Goal: Task Accomplishment & Management: Use online tool/utility

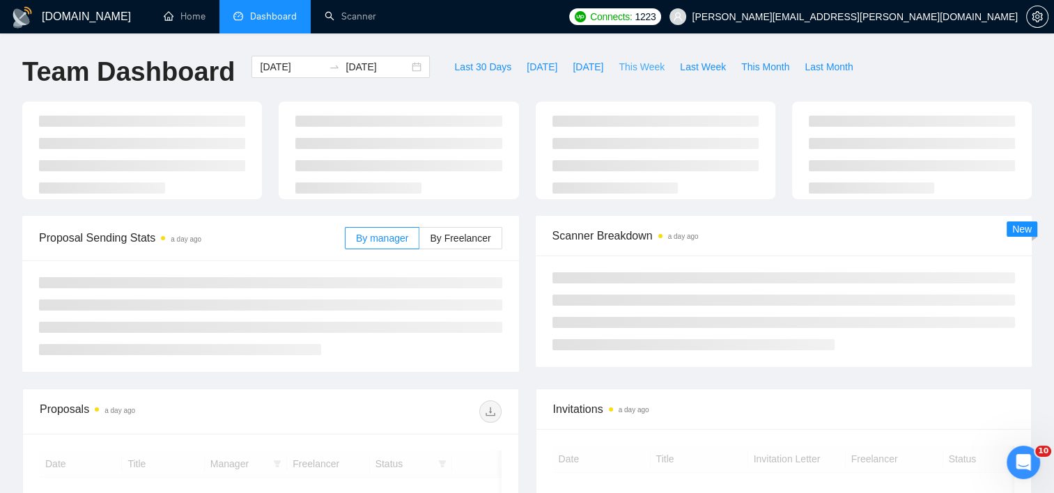
click at [637, 67] on span "This Week" at bounding box center [641, 66] width 46 height 15
type input "[DATE]"
click at [1022, 464] on icon "Open Intercom Messenger" at bounding box center [1021, 460] width 23 height 23
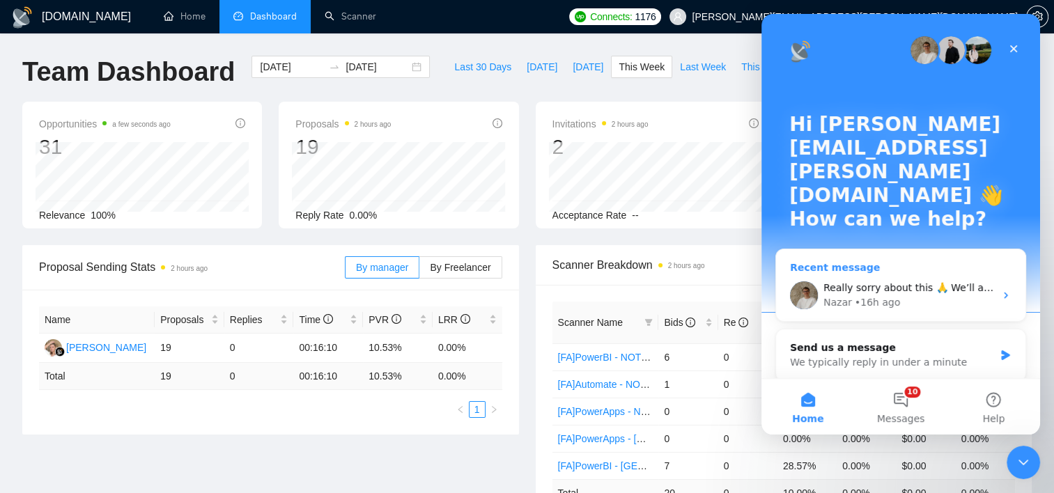
click at [870, 295] on div "• 16h ago" at bounding box center [876, 302] width 45 height 15
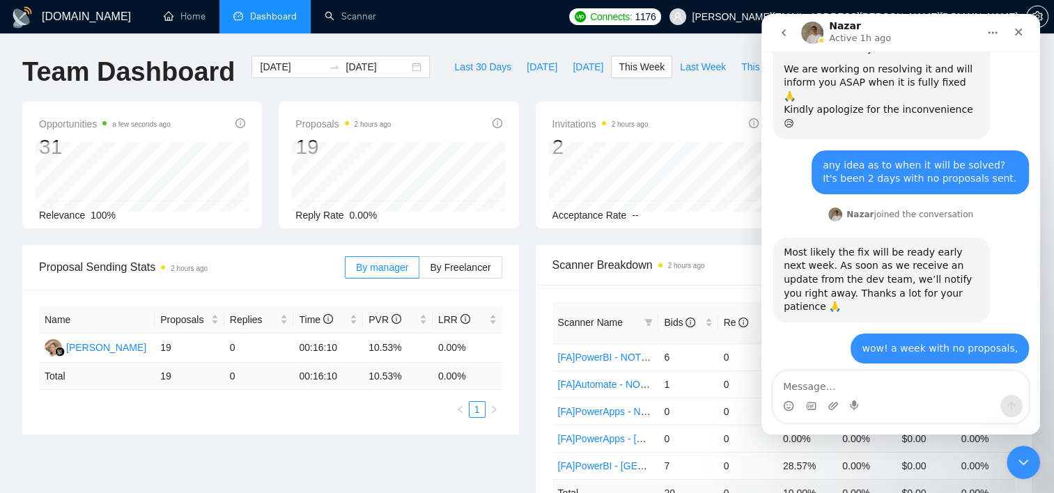
scroll to position [1362, 0]
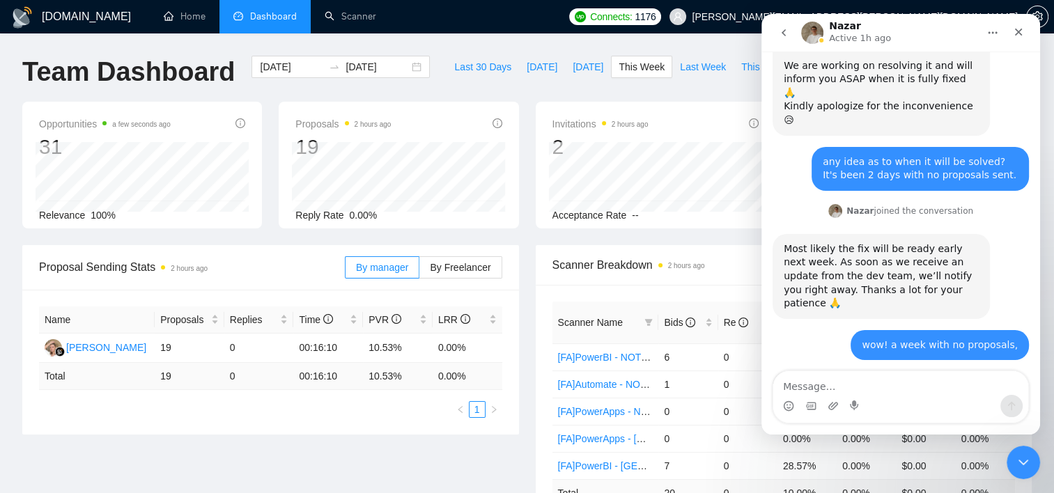
click at [930, 393] on div "Intercom messenger" at bounding box center [900, 397] width 255 height 52
click at [905, 387] on textarea "Message…" at bounding box center [900, 383] width 255 height 24
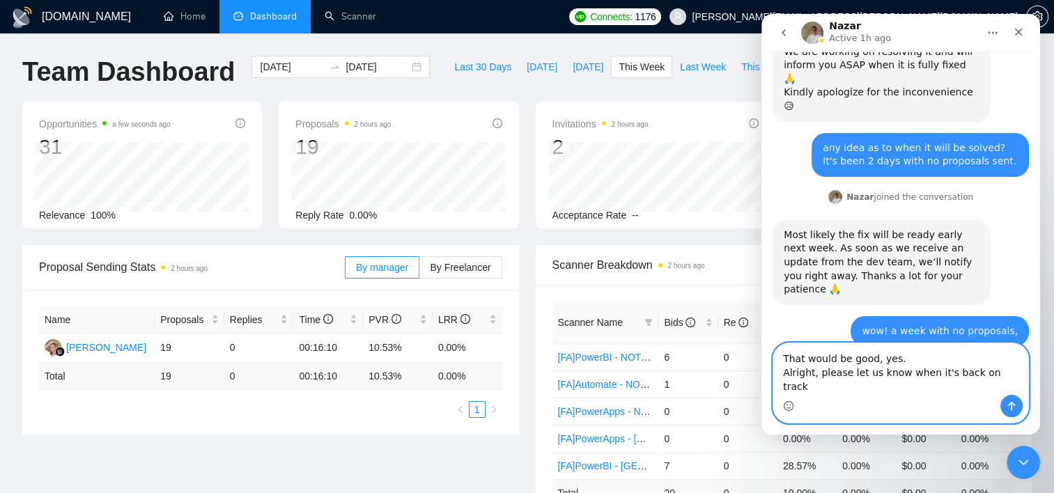
scroll to position [1390, 0]
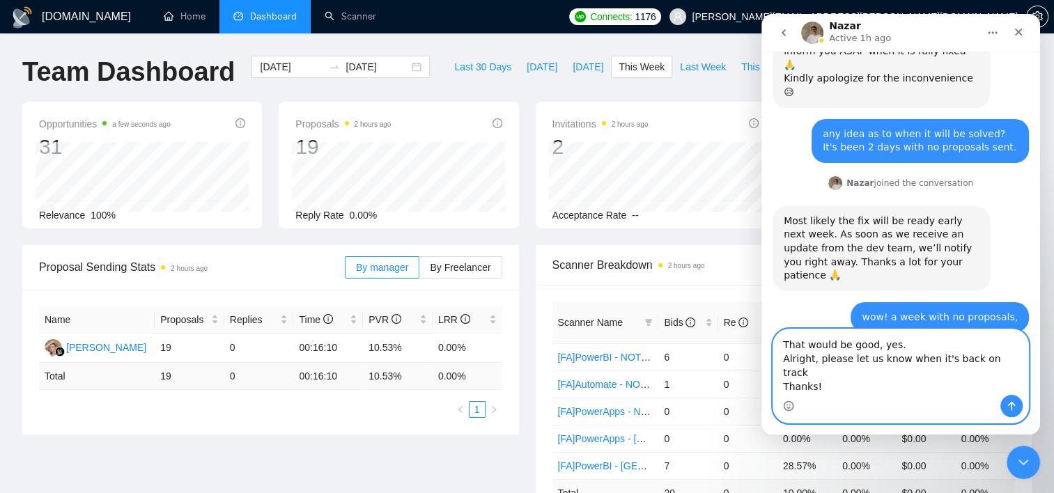
type textarea "That would be good, yes. Alright, please let us know when it's back on track Th…"
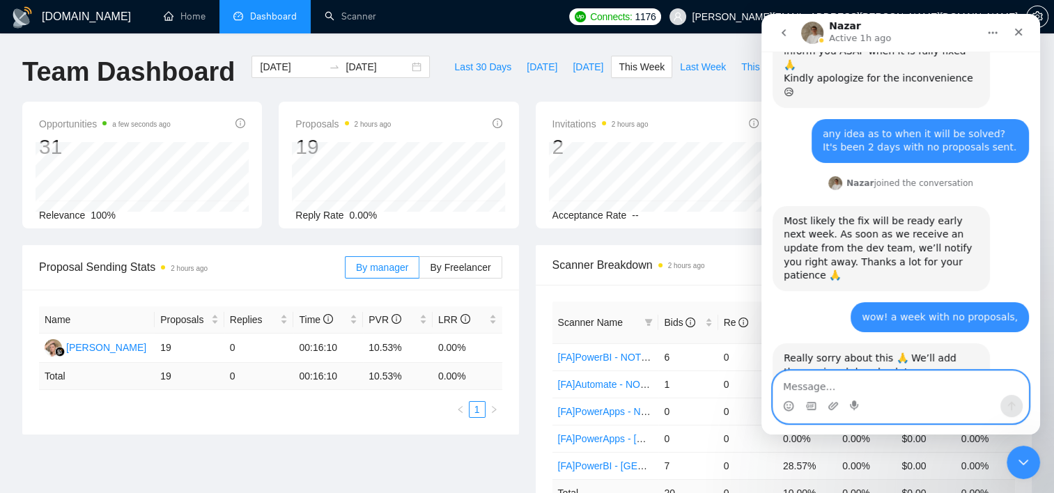
scroll to position [1463, 0]
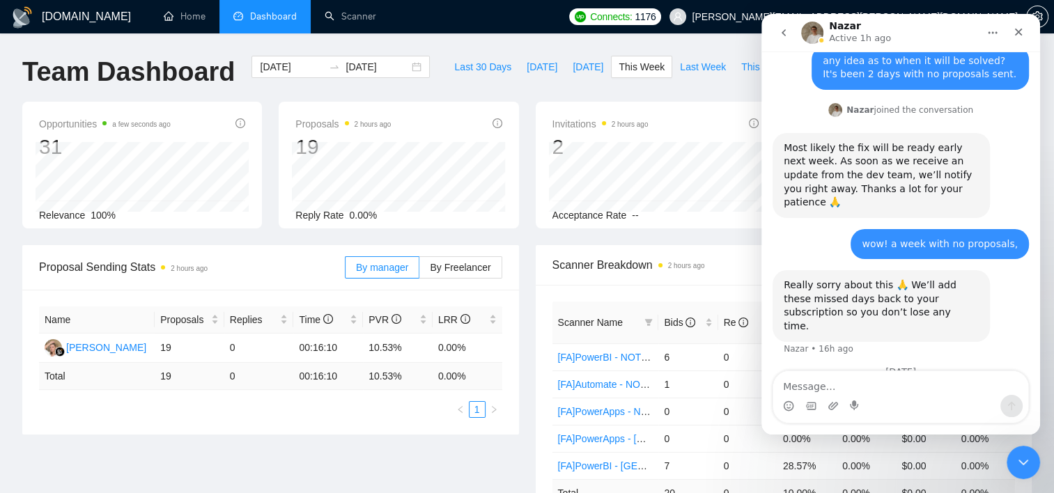
click at [567, 89] on div "Last 30 Days Today Yesterday This Week Last Week This Month Last Month" at bounding box center [653, 79] width 430 height 46
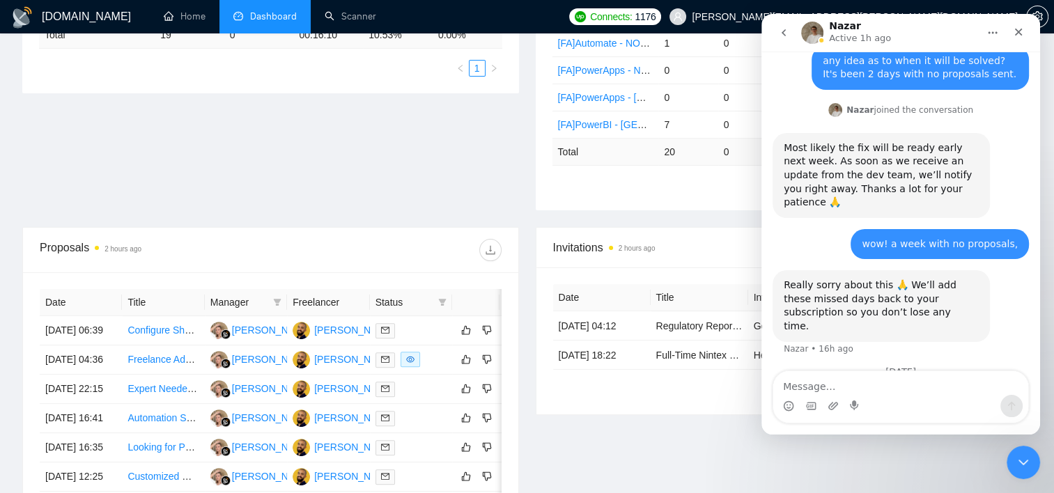
scroll to position [348, 0]
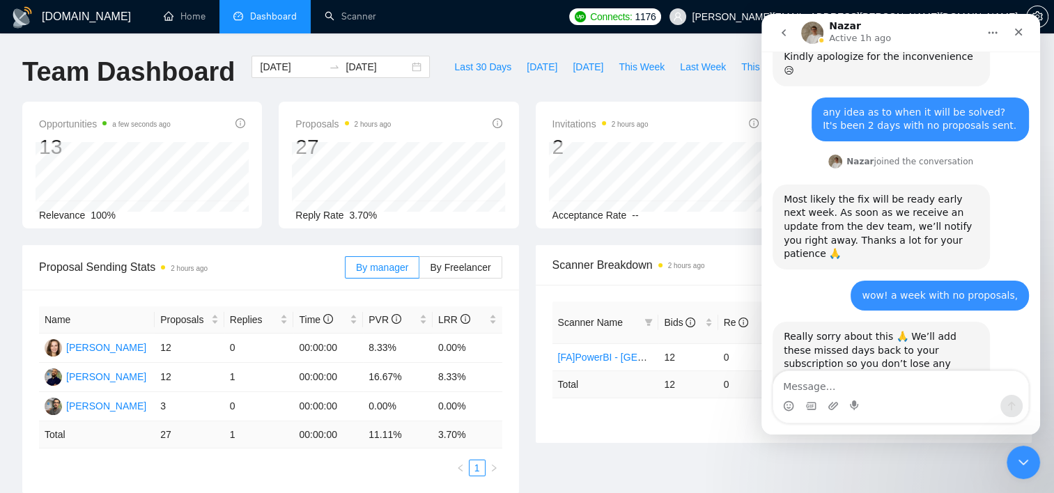
scroll to position [1463, 0]
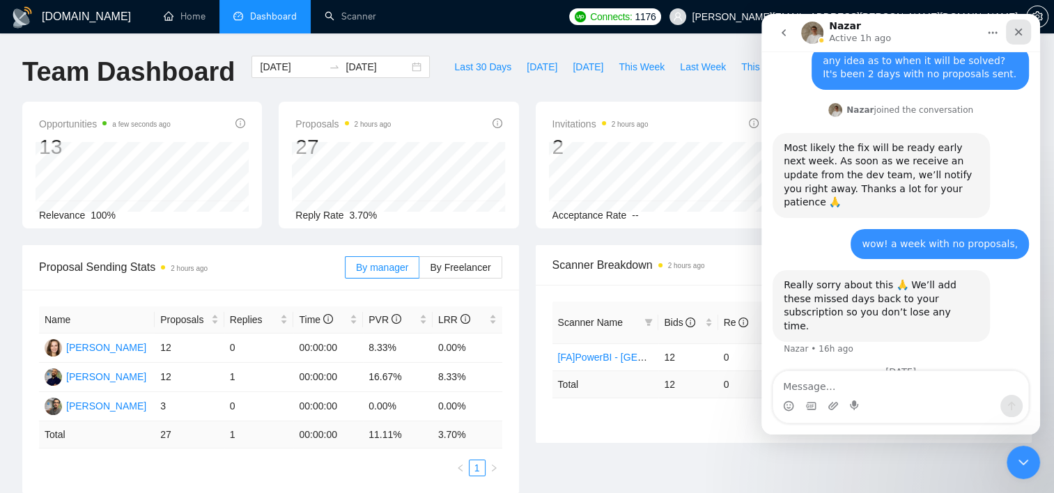
click at [1018, 26] on icon "Close" at bounding box center [1018, 31] width 11 height 11
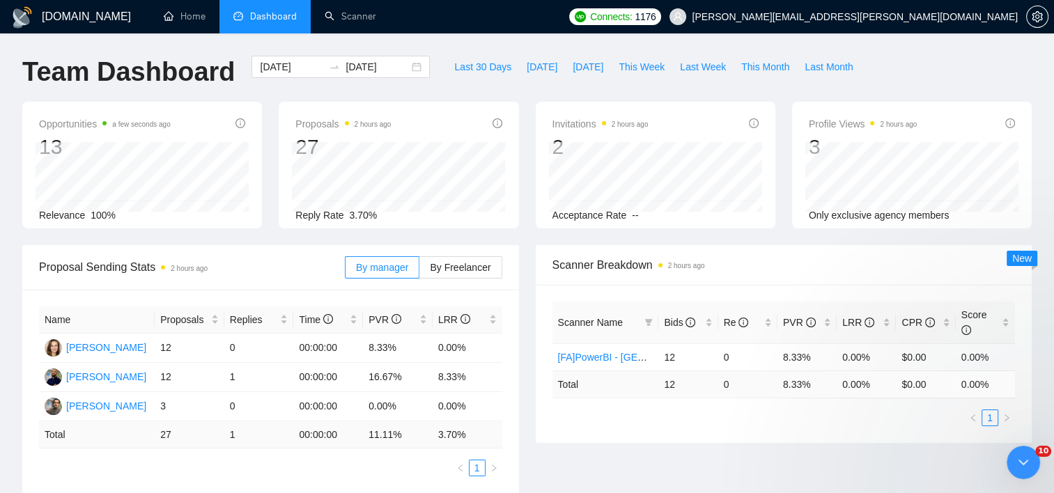
scroll to position [0, 0]
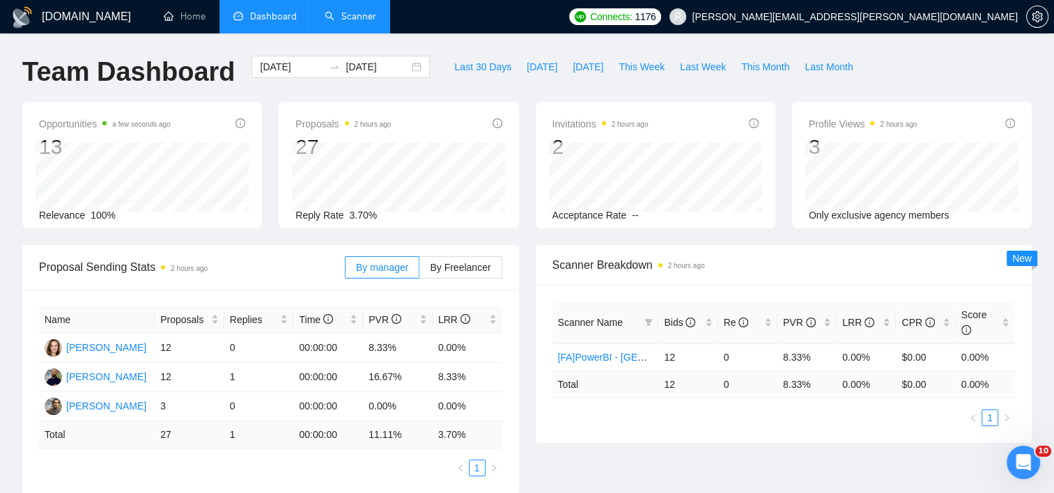
click at [337, 22] on link "Scanner" at bounding box center [351, 16] width 52 height 12
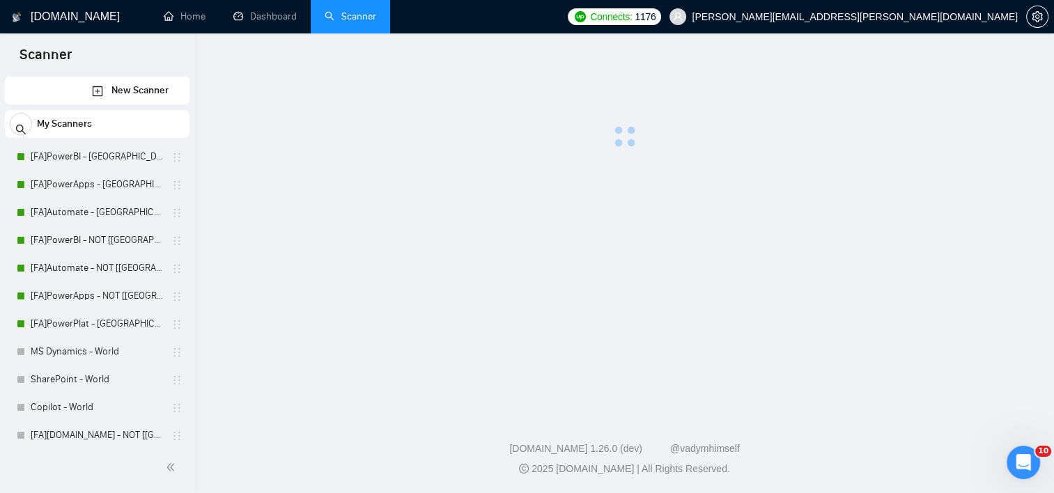
scroll to position [1462, 0]
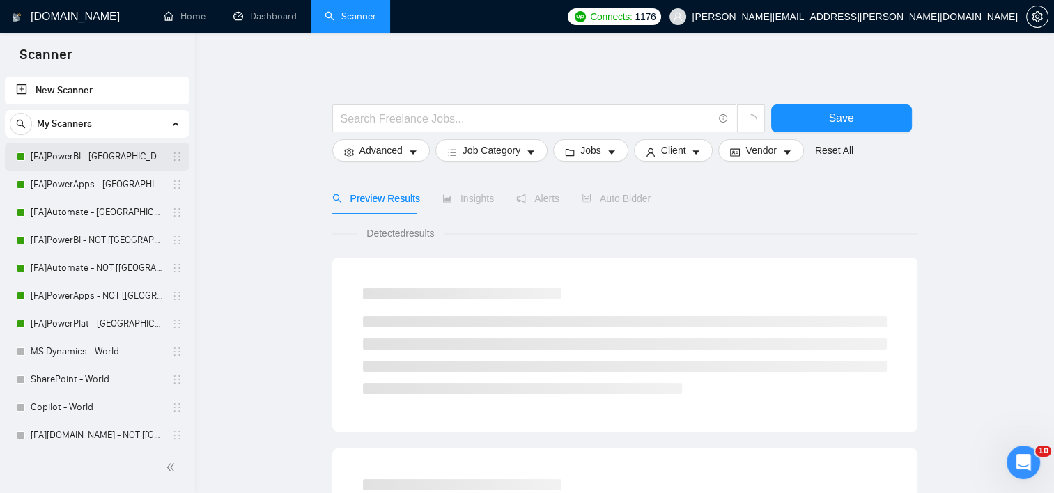
click at [60, 152] on link "[FA]PowerBI - [GEOGRAPHIC_DATA], [GEOGRAPHIC_DATA], [GEOGRAPHIC_DATA]" at bounding box center [97, 157] width 132 height 28
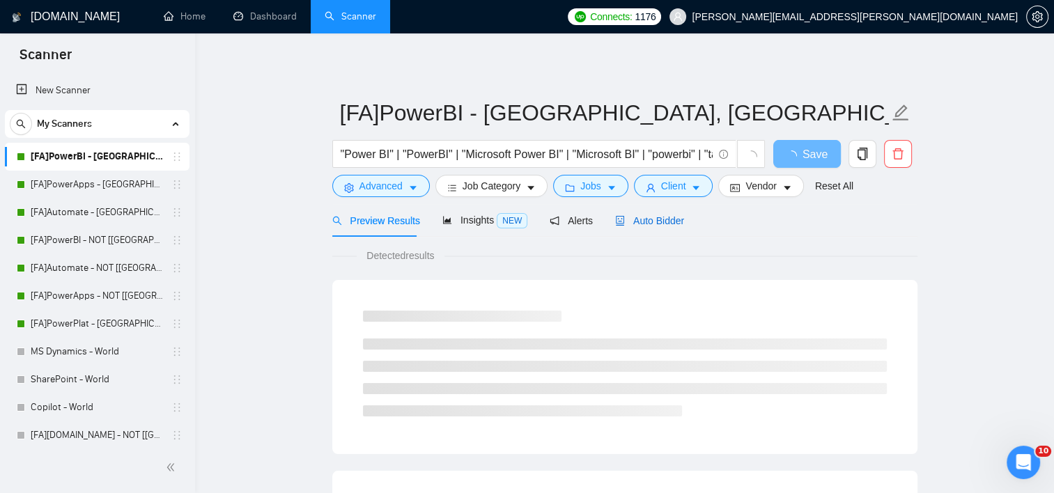
click at [650, 227] on div "Auto Bidder" at bounding box center [649, 220] width 69 height 15
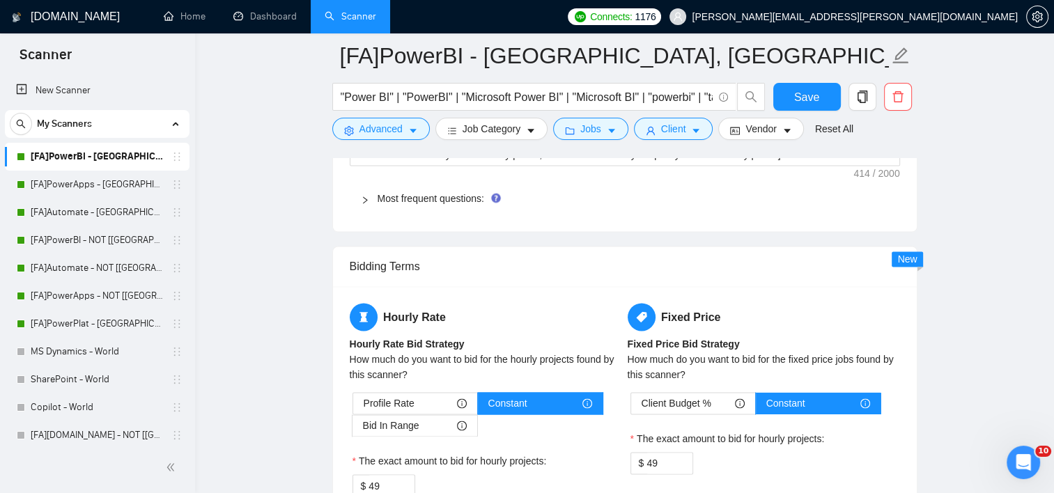
scroll to position [2298, 0]
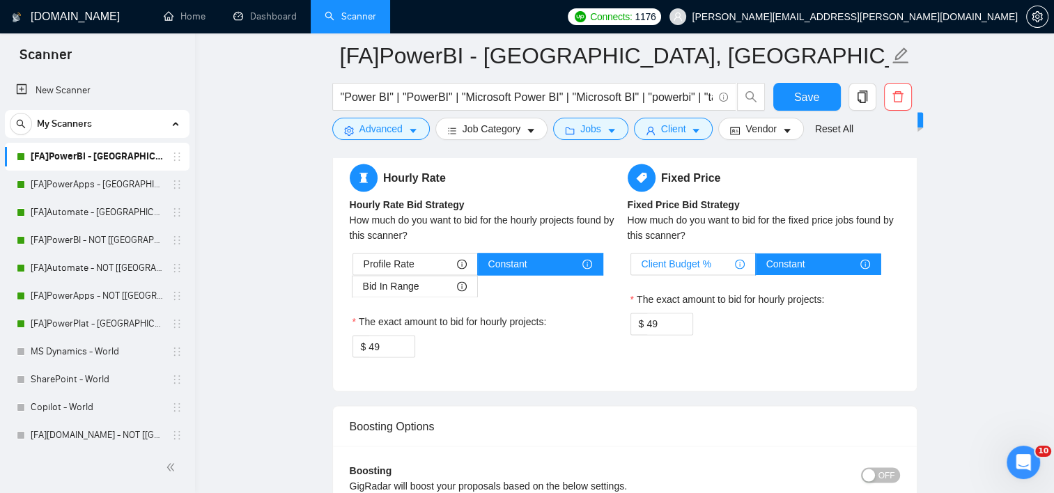
click at [714, 261] on div "Client Budget %" at bounding box center [692, 263] width 103 height 21
click at [631, 267] on input "Client Budget %" at bounding box center [631, 267] width 0 height 0
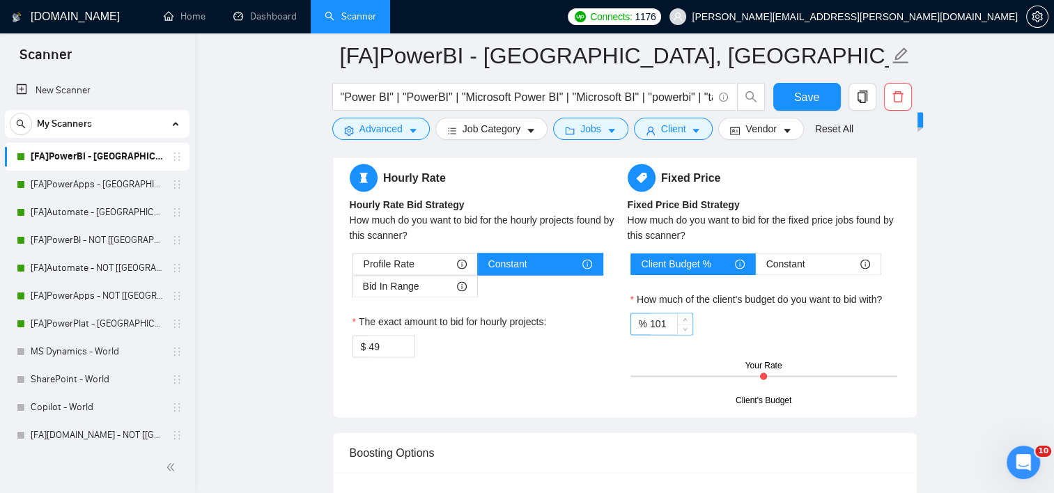
drag, startPoint x: 680, startPoint y: 318, endPoint x: 649, endPoint y: 319, distance: 30.7
click at [650, 319] on div "101" at bounding box center [671, 323] width 42 height 21
click at [685, 327] on icon "down" at bounding box center [684, 328] width 5 height 5
type input "99"
click at [685, 328] on icon "down" at bounding box center [684, 328] width 5 height 5
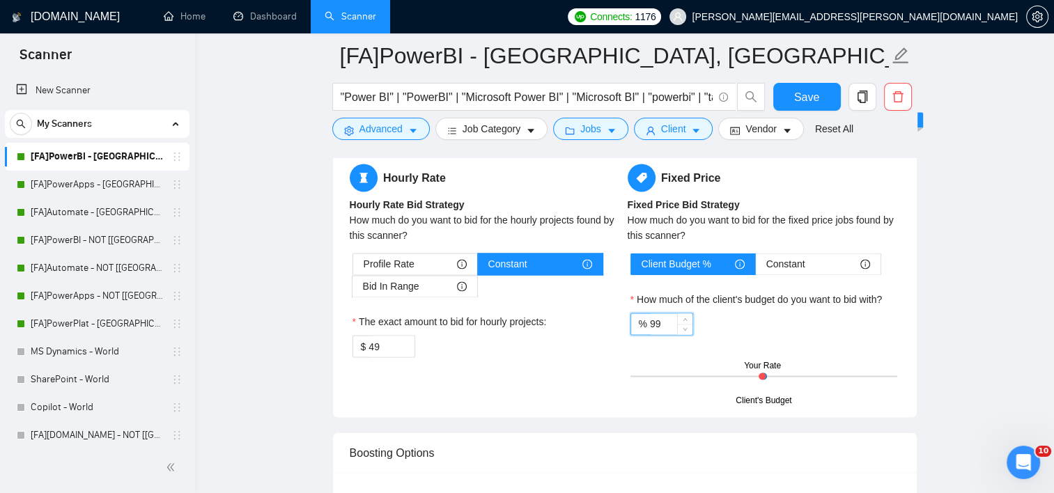
drag, startPoint x: 805, startPoint y: 318, endPoint x: 833, endPoint y: 328, distance: 29.5
click at [805, 319] on div "% 99" at bounding box center [763, 324] width 267 height 22
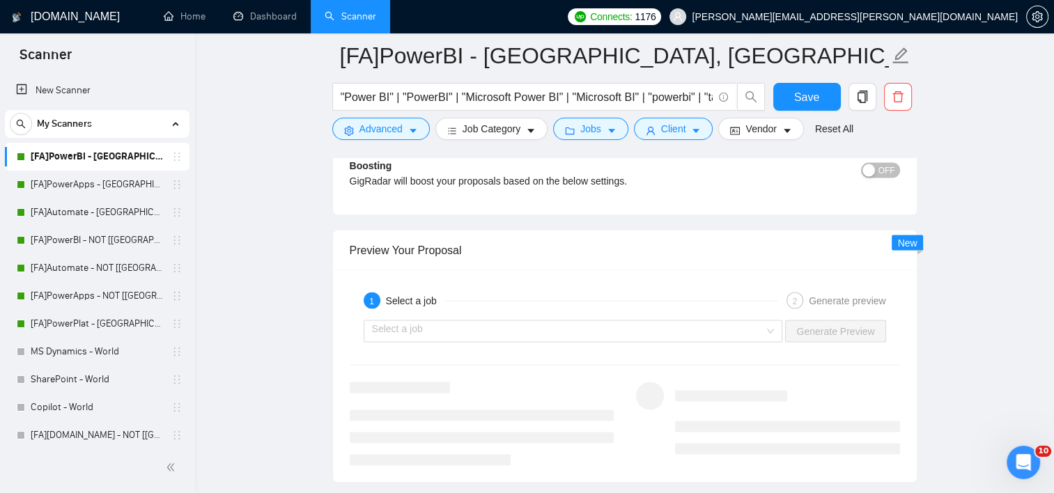
scroll to position [2716, 0]
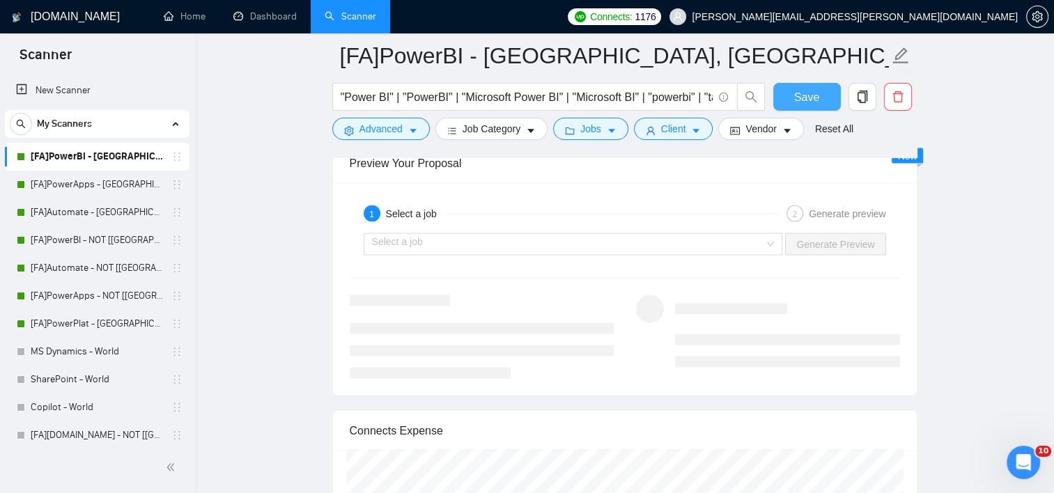
click at [818, 100] on button "Save" at bounding box center [807, 97] width 68 height 28
click at [778, 243] on div "Select a job" at bounding box center [573, 244] width 419 height 22
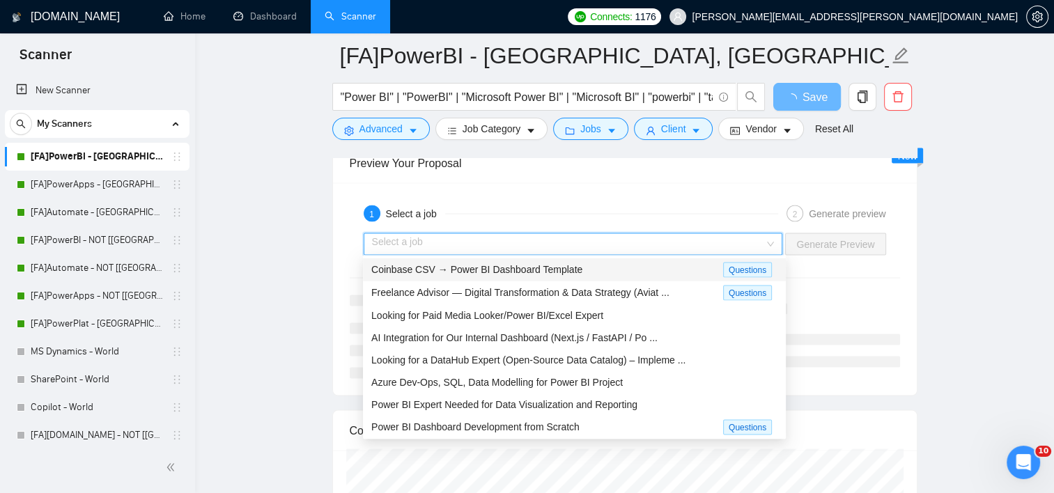
click at [630, 274] on div "Coinbase CSV → Power BI Dashboard Template" at bounding box center [547, 270] width 352 height 16
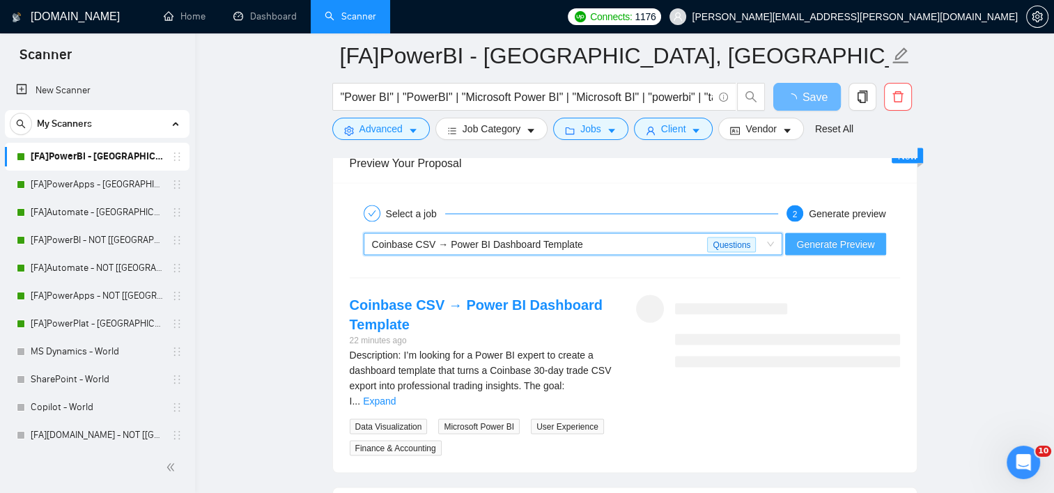
click at [821, 246] on span "Generate Preview" at bounding box center [835, 244] width 78 height 15
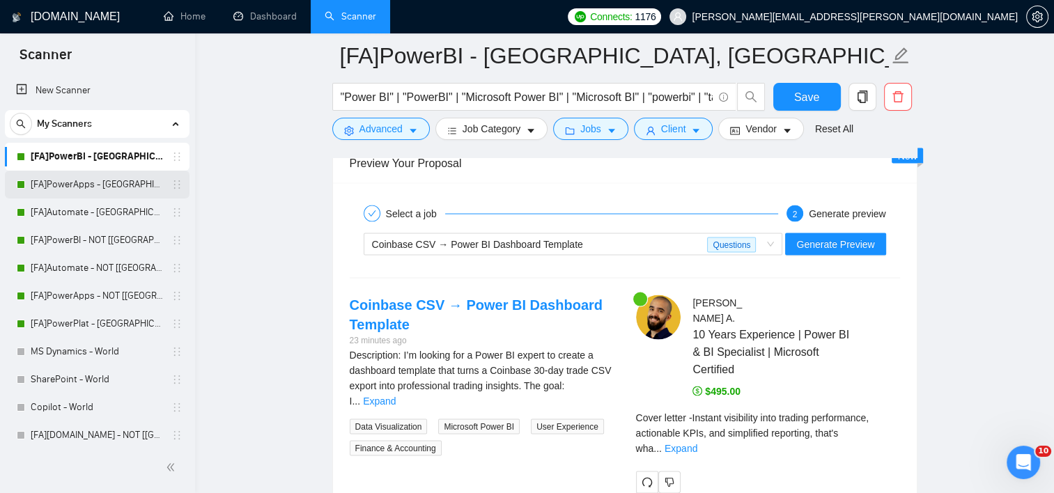
click at [107, 181] on link "[FA]PowerApps - [GEOGRAPHIC_DATA], [GEOGRAPHIC_DATA], [GEOGRAPHIC_DATA]" at bounding box center [97, 185] width 132 height 28
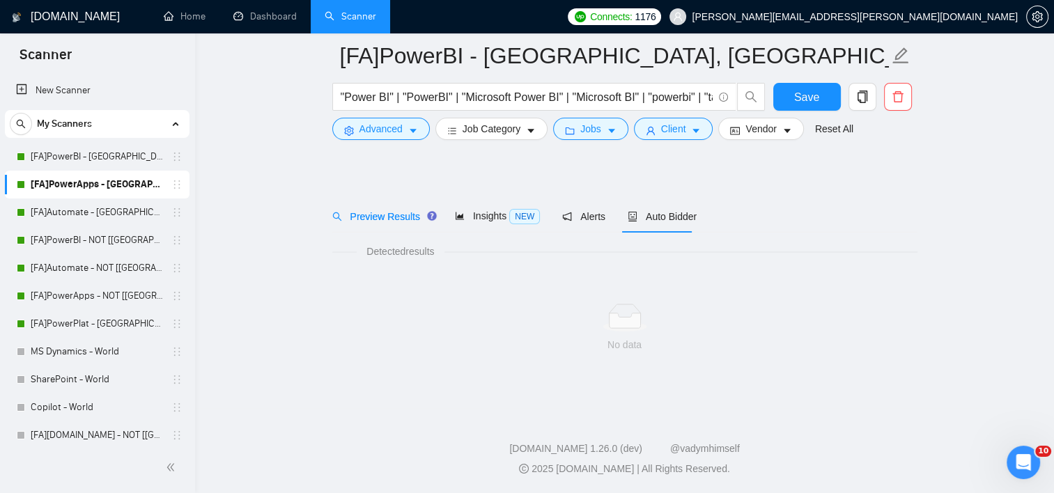
scroll to position [15, 0]
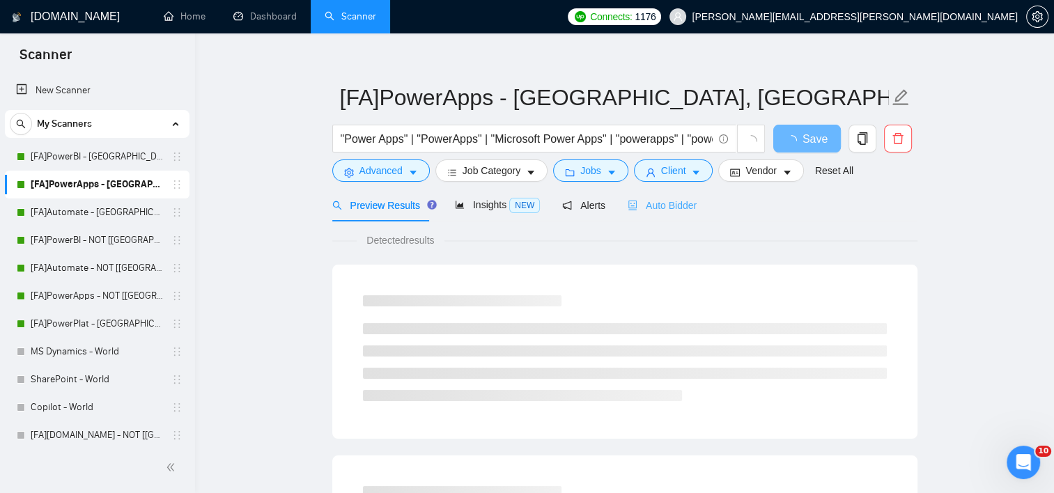
click at [646, 193] on div "Auto Bidder" at bounding box center [661, 205] width 69 height 33
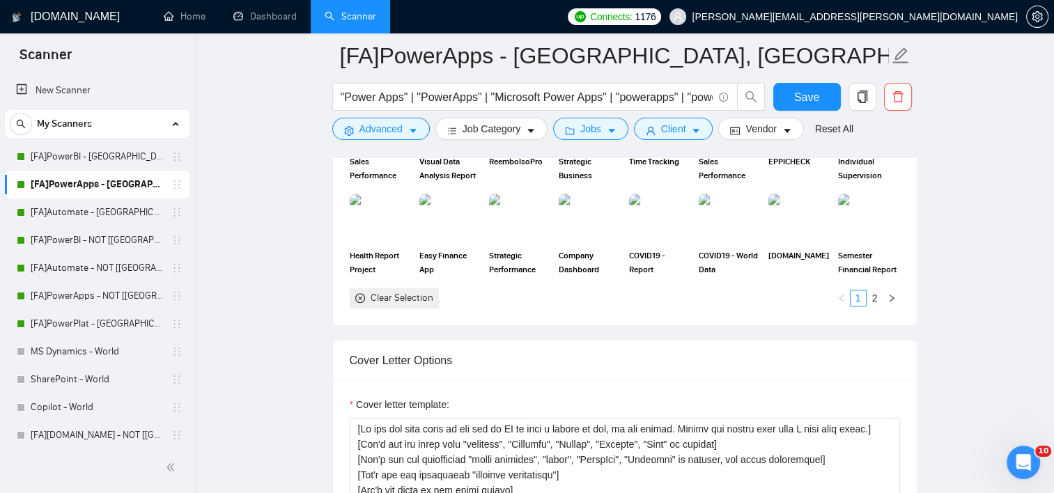
scroll to position [1199, 0]
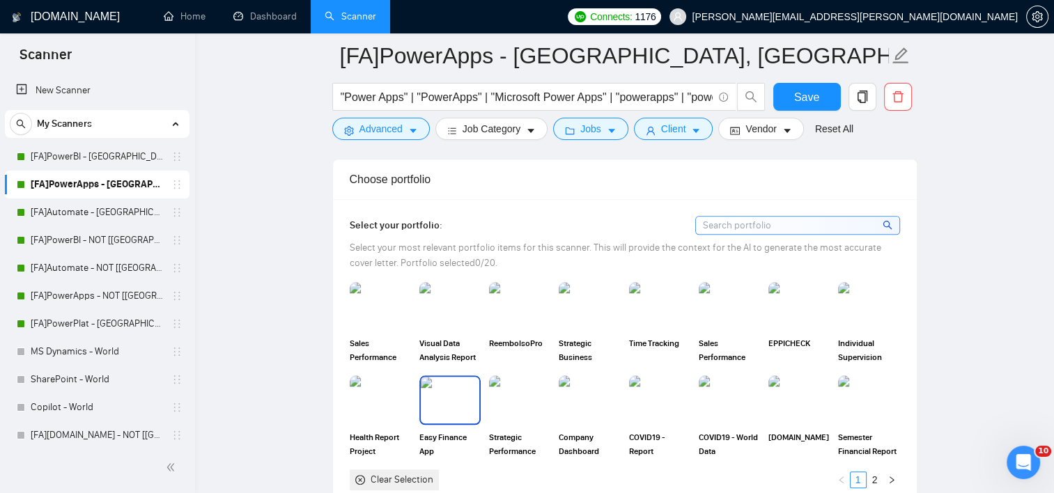
click at [455, 407] on img at bounding box center [450, 400] width 58 height 46
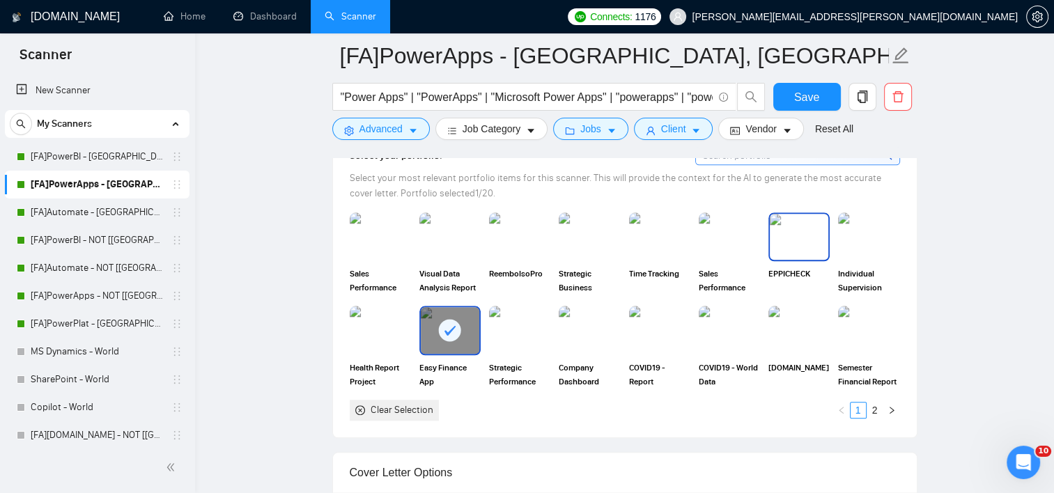
click at [802, 242] on img at bounding box center [798, 237] width 58 height 46
click at [869, 235] on img at bounding box center [868, 237] width 58 height 46
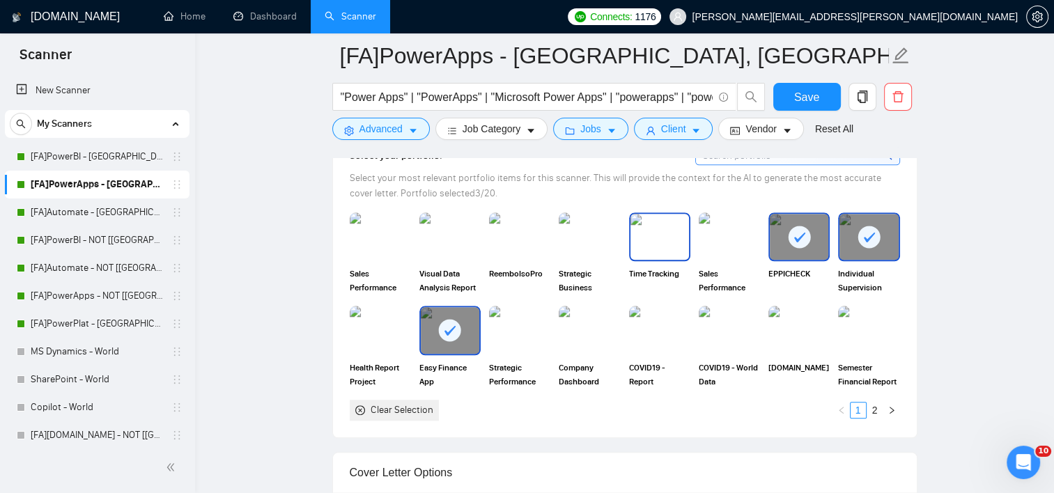
click at [673, 237] on img at bounding box center [659, 237] width 58 height 46
click at [508, 242] on img at bounding box center [519, 237] width 58 height 46
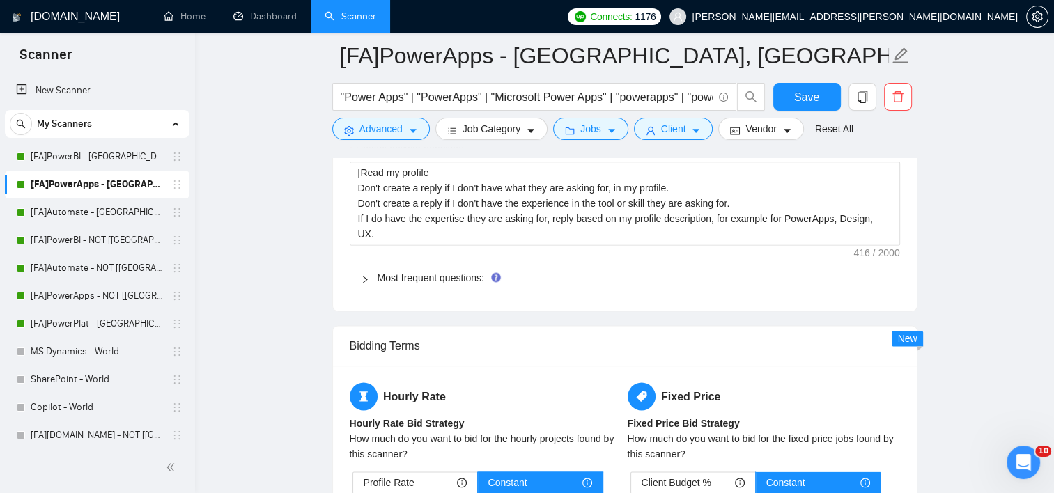
scroll to position [2244, 0]
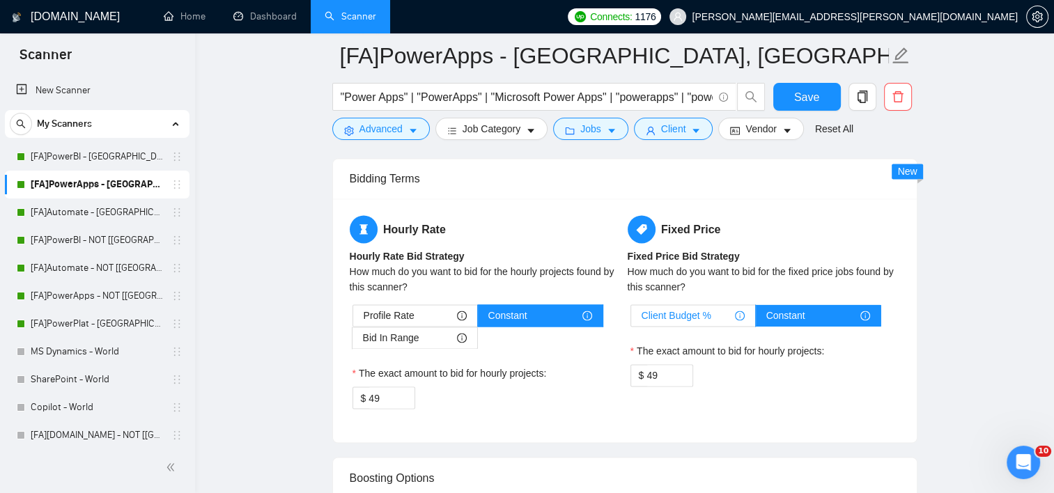
click at [722, 316] on div "Client Budget %" at bounding box center [692, 315] width 103 height 21
click at [631, 319] on input "Client Budget %" at bounding box center [631, 319] width 0 height 0
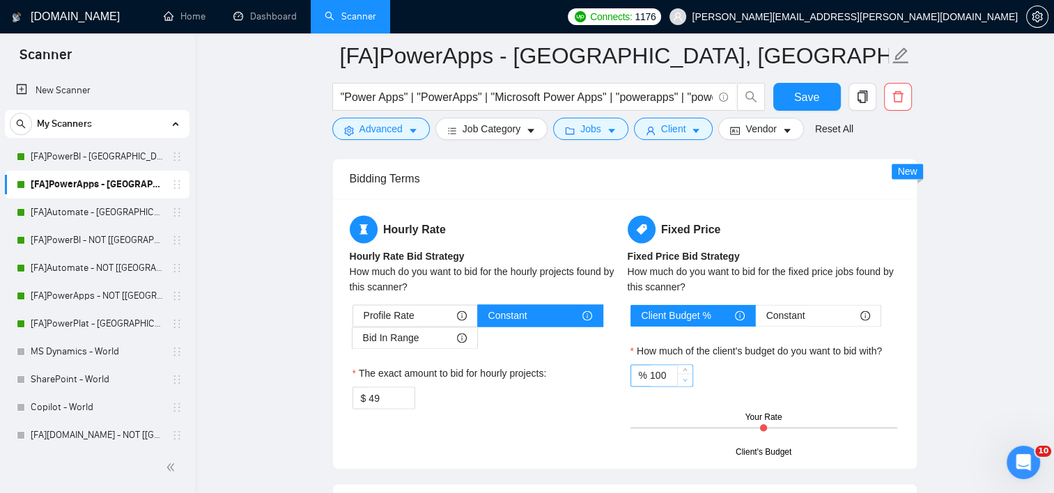
type input "99"
click at [680, 375] on span "Decrease Value" at bounding box center [684, 379] width 15 height 13
click at [804, 90] on span "Save" at bounding box center [806, 96] width 25 height 17
click at [93, 157] on link "[FA]PowerBI - [GEOGRAPHIC_DATA], [GEOGRAPHIC_DATA], [GEOGRAPHIC_DATA]" at bounding box center [97, 157] width 132 height 28
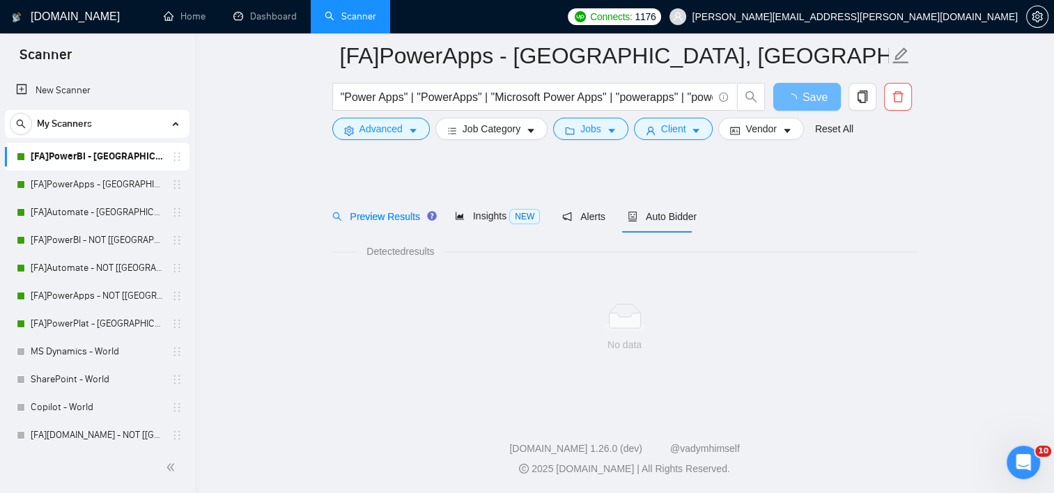
scroll to position [15, 0]
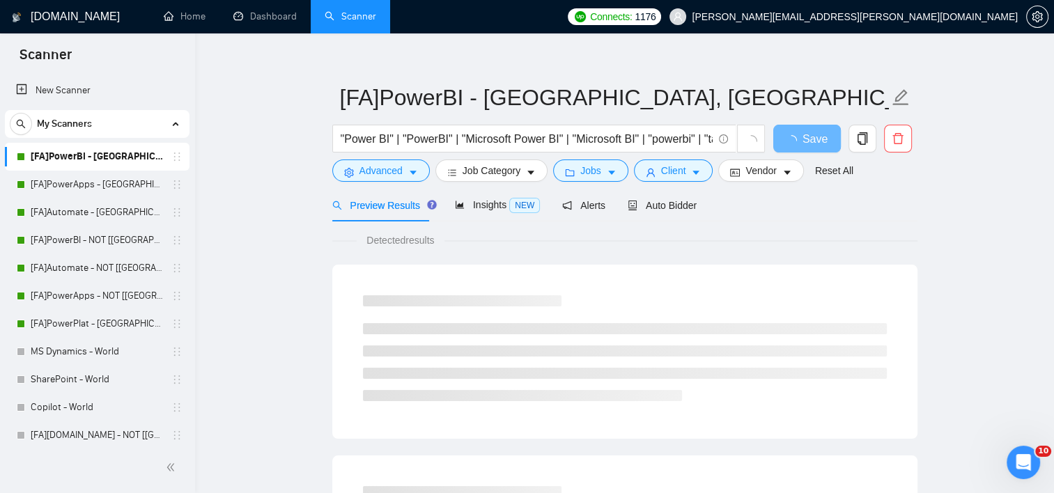
click at [691, 212] on div "Preview Results Insights NEW Alerts Auto Bidder" at bounding box center [624, 205] width 585 height 33
click at [679, 207] on span "Auto Bidder" at bounding box center [661, 205] width 69 height 11
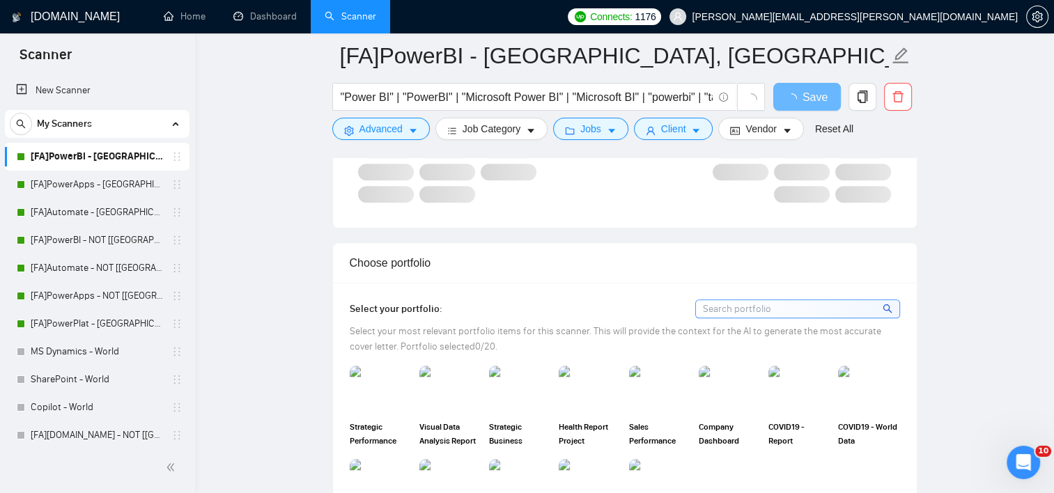
scroll to position [1199, 0]
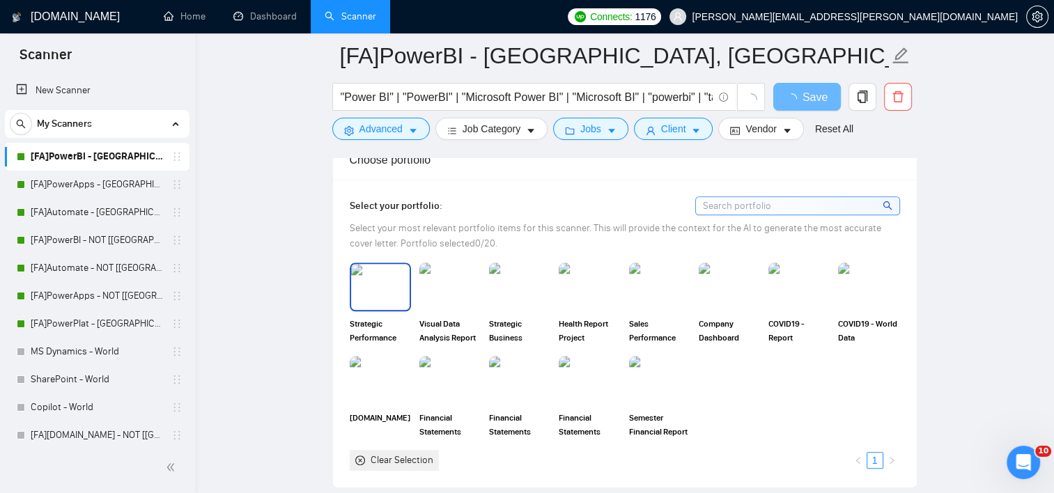
click at [382, 292] on img at bounding box center [380, 287] width 58 height 46
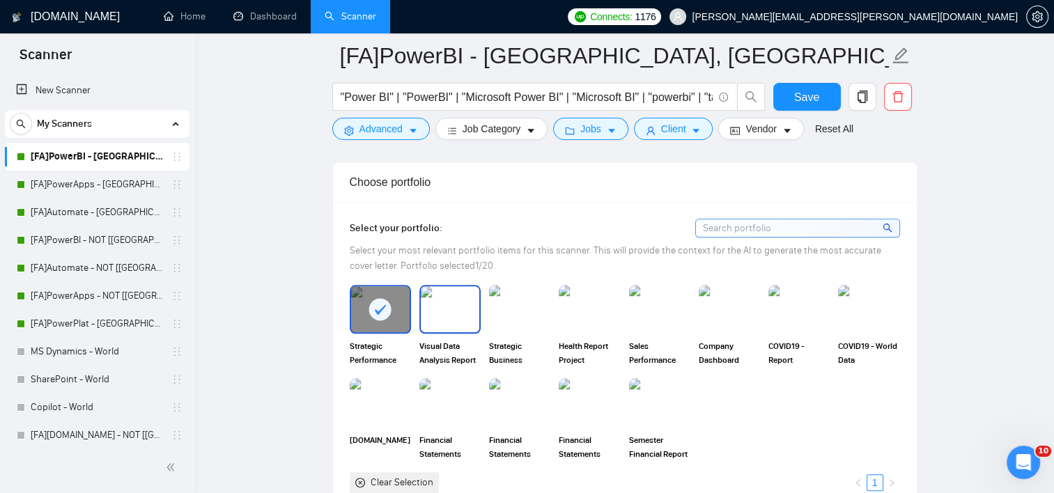
click at [474, 297] on img at bounding box center [450, 309] width 58 height 46
click at [510, 302] on img at bounding box center [519, 309] width 61 height 49
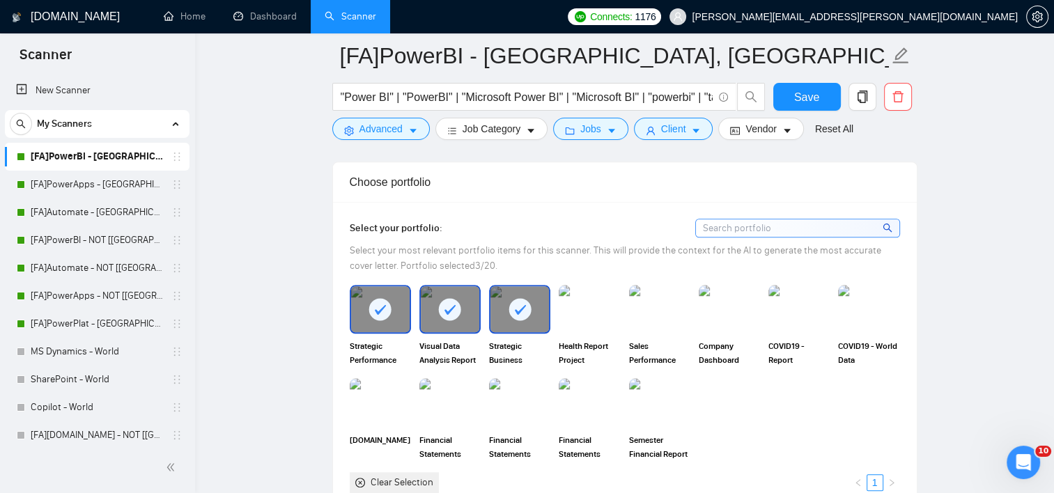
click at [620, 306] on div "Health Report Project" at bounding box center [589, 326] width 70 height 82
click at [594, 323] on img at bounding box center [589, 309] width 58 height 46
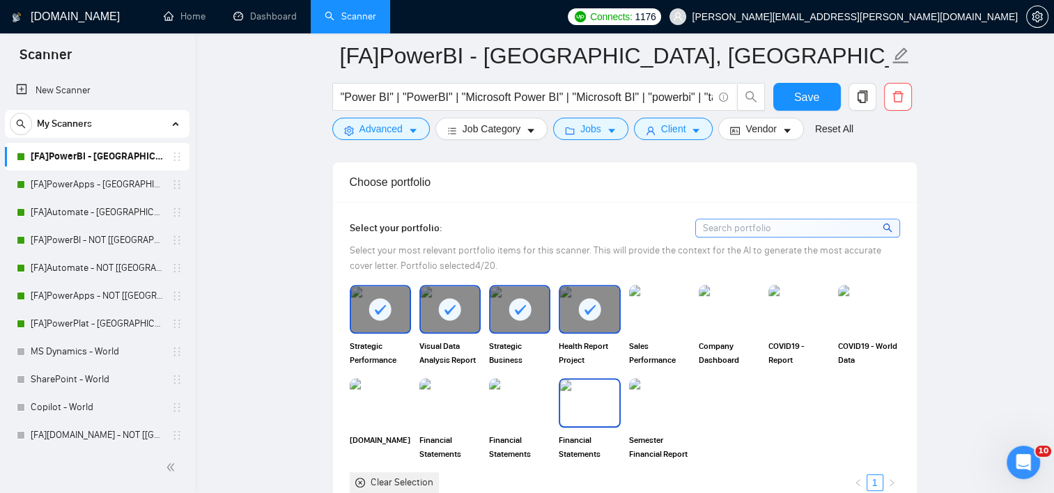
click at [579, 404] on img at bounding box center [589, 403] width 58 height 46
click at [527, 402] on img at bounding box center [519, 403] width 58 height 46
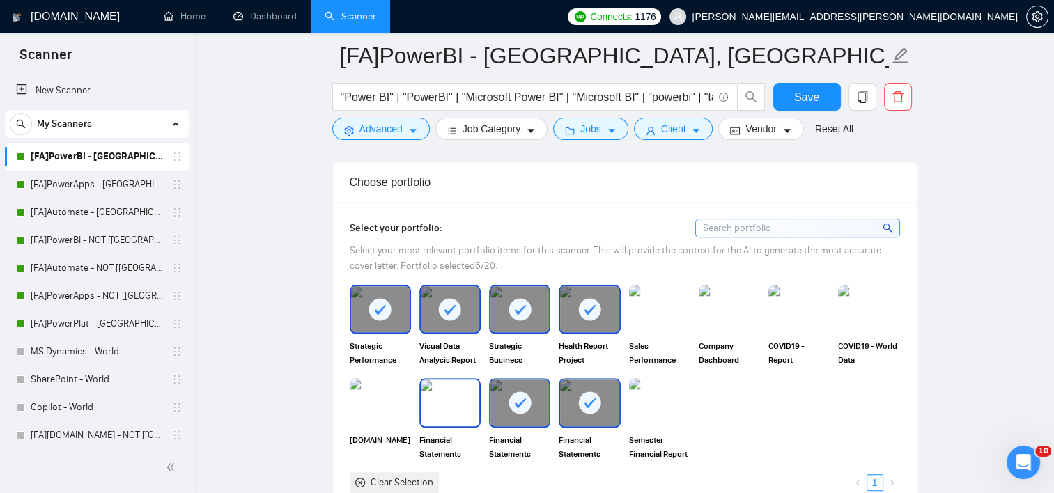
click at [454, 410] on img at bounding box center [450, 403] width 58 height 46
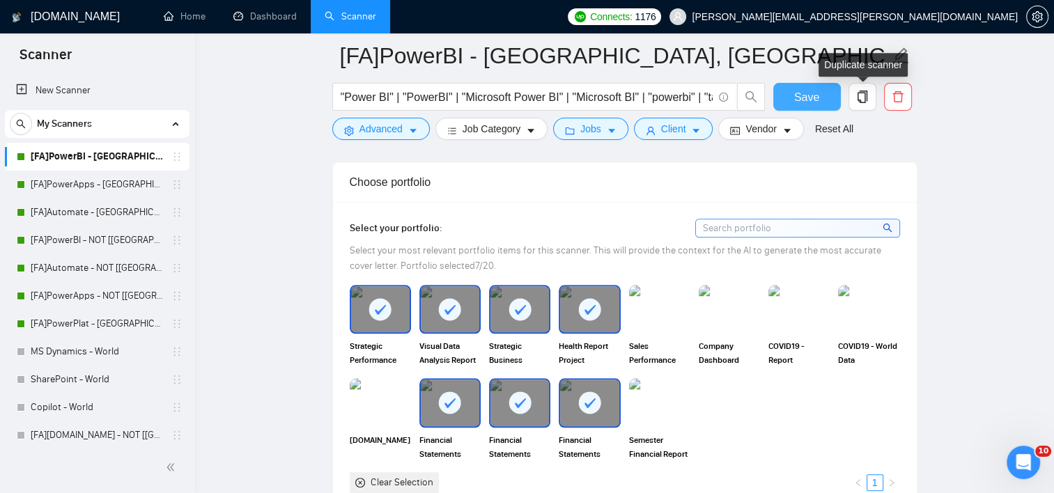
click at [813, 100] on span "Save" at bounding box center [806, 96] width 25 height 17
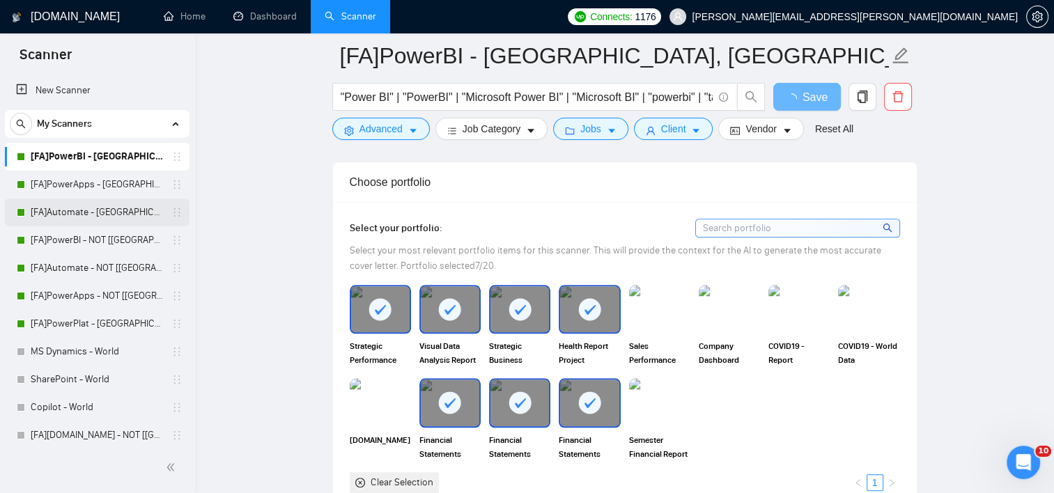
click at [62, 214] on link "[FA]Automate - [GEOGRAPHIC_DATA], [GEOGRAPHIC_DATA], [GEOGRAPHIC_DATA]" at bounding box center [97, 212] width 132 height 28
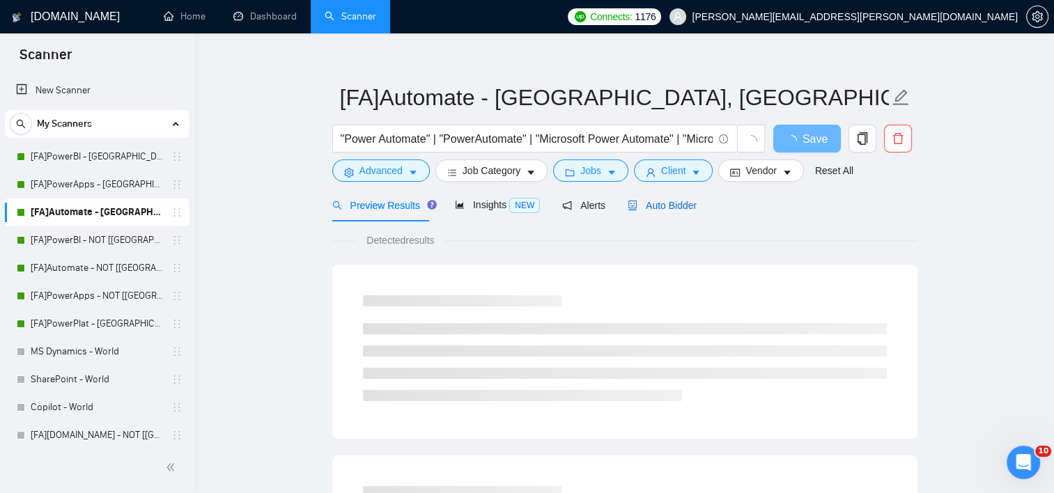
click at [658, 200] on span "Auto Bidder" at bounding box center [661, 205] width 69 height 11
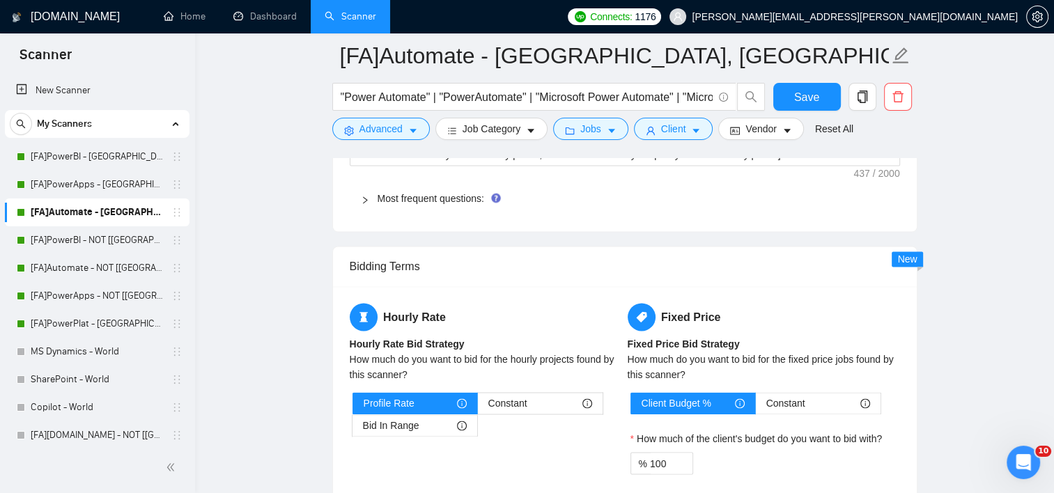
scroll to position [2383, 0]
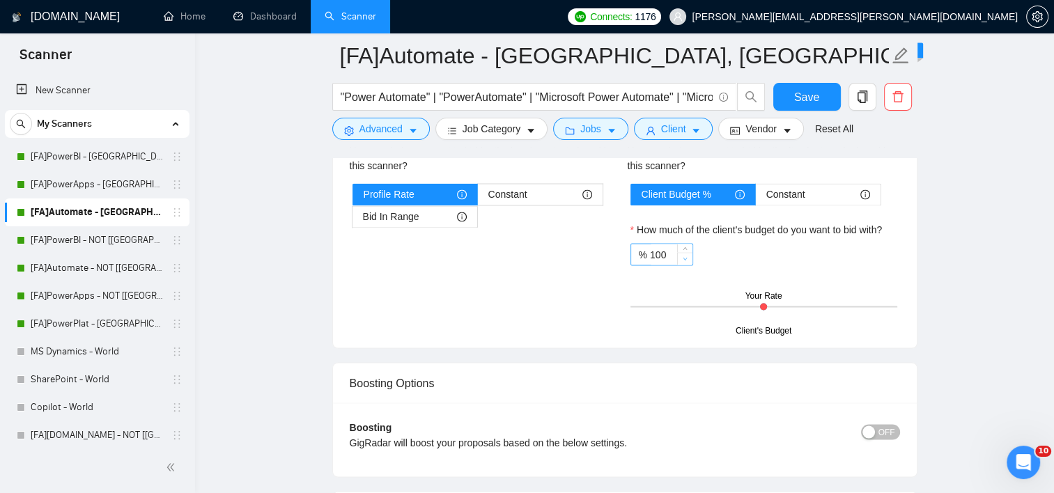
type input "99"
click at [685, 256] on icon "down" at bounding box center [684, 258] width 5 height 5
click at [819, 111] on button "Save" at bounding box center [807, 97] width 68 height 28
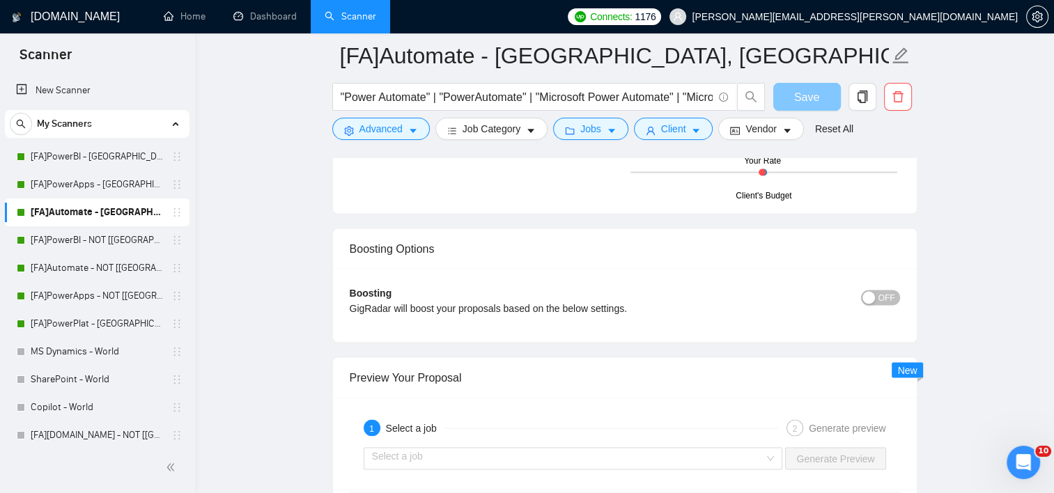
click at [826, 103] on button "Save" at bounding box center [807, 97] width 68 height 28
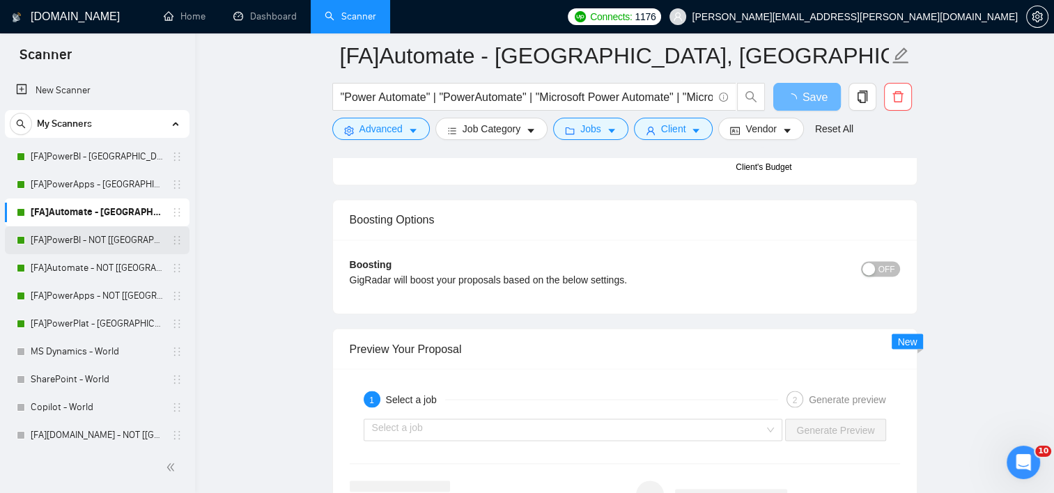
click at [92, 243] on link "[FA]PowerBI - NOT [[GEOGRAPHIC_DATA], CAN, [GEOGRAPHIC_DATA]]" at bounding box center [97, 240] width 132 height 28
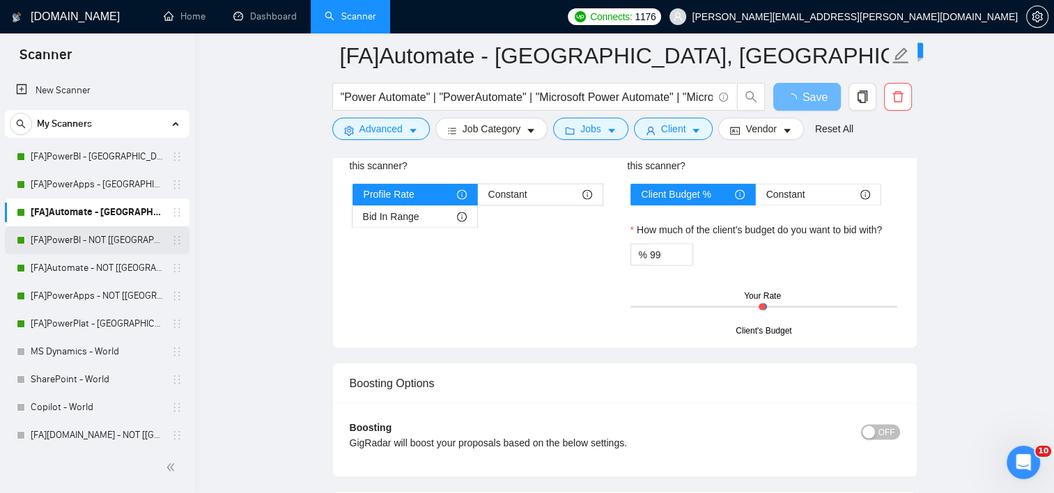
click at [100, 244] on link "[FA]PowerBI - NOT [[GEOGRAPHIC_DATA], CAN, [GEOGRAPHIC_DATA]]" at bounding box center [97, 240] width 132 height 28
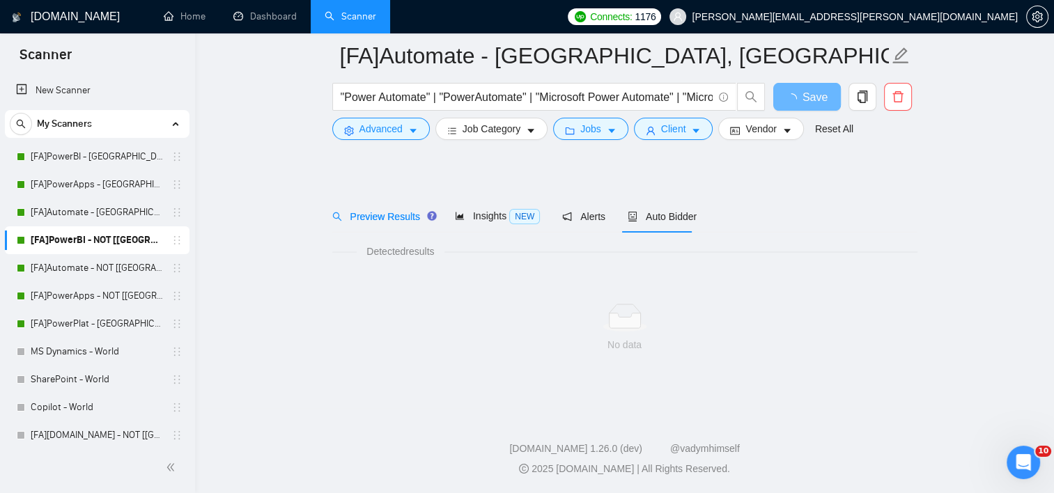
scroll to position [15, 0]
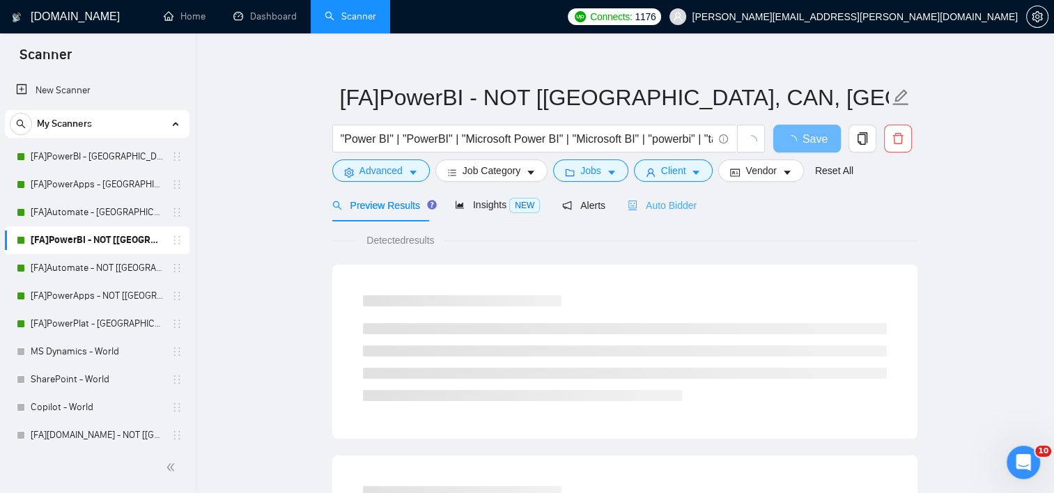
click at [662, 217] on div "Auto Bidder" at bounding box center [661, 205] width 69 height 33
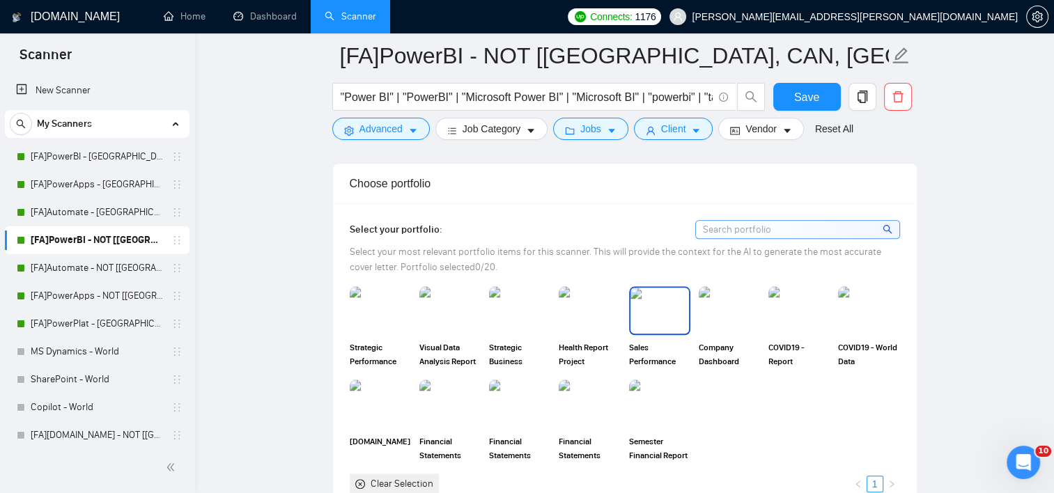
scroll to position [1199, 0]
click at [386, 320] on img at bounding box center [380, 309] width 58 height 46
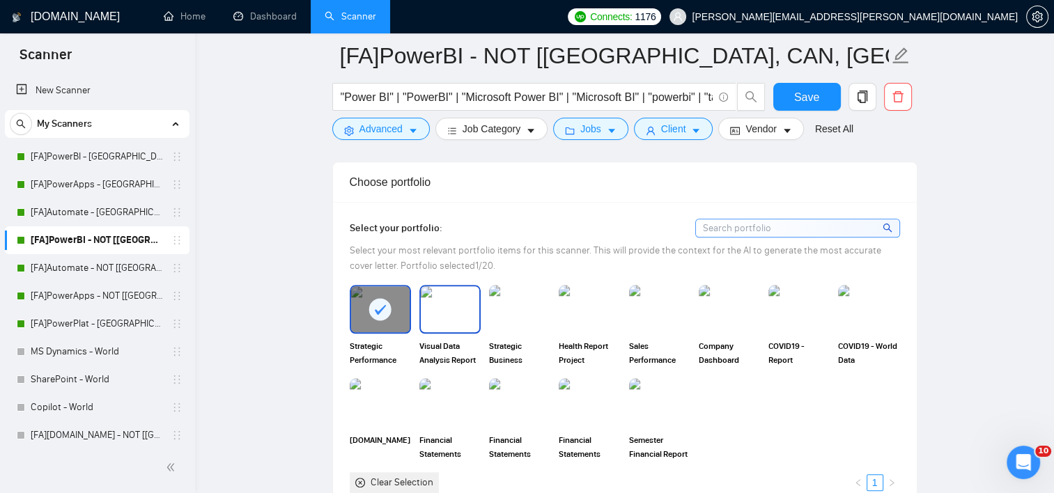
click at [448, 318] on img at bounding box center [450, 309] width 58 height 46
drag, startPoint x: 513, startPoint y: 313, endPoint x: 604, endPoint y: 306, distance: 91.5
click at [514, 313] on img at bounding box center [519, 309] width 58 height 46
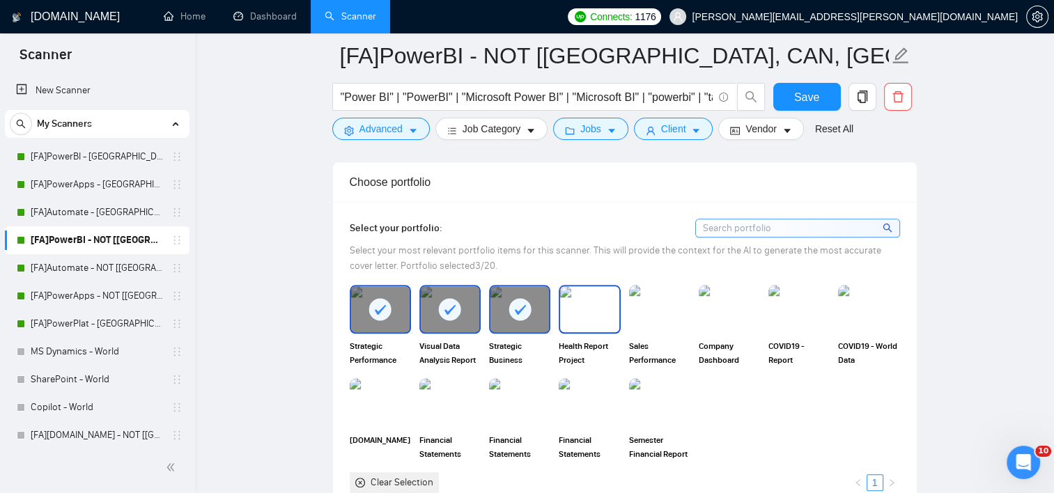
drag, startPoint x: 604, startPoint y: 306, endPoint x: 653, endPoint y: 307, distance: 49.4
click at [604, 306] on img at bounding box center [589, 309] width 58 height 46
drag, startPoint x: 653, startPoint y: 307, endPoint x: 655, endPoint y: 331, distance: 23.8
click at [654, 307] on img at bounding box center [659, 309] width 58 height 46
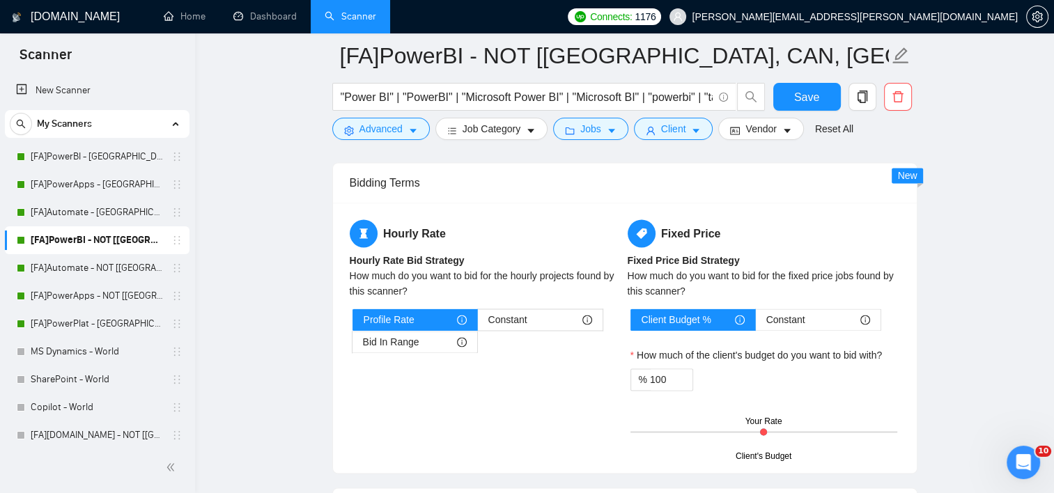
scroll to position [2313, 0]
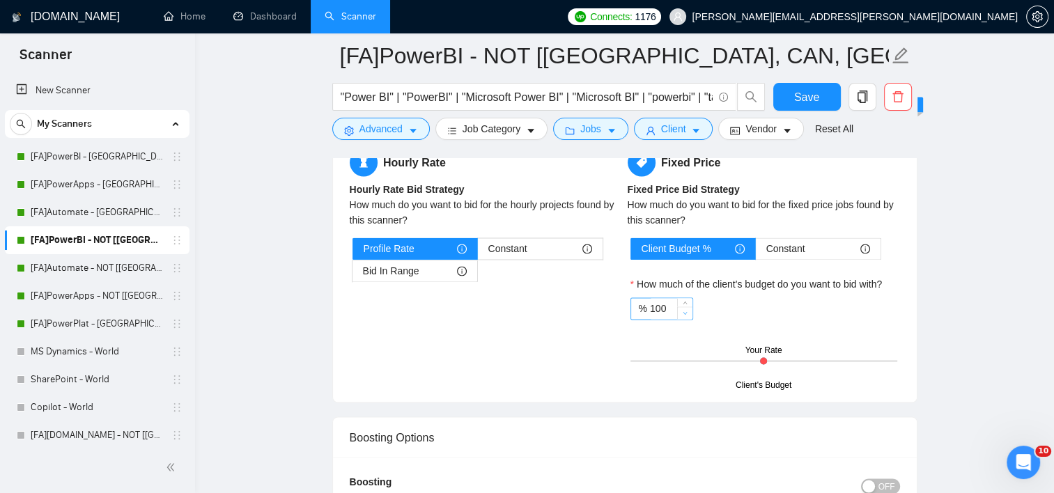
type input "99"
click at [688, 312] on span "Decrease Value" at bounding box center [684, 312] width 15 height 13
click at [795, 95] on span "Save" at bounding box center [806, 96] width 25 height 17
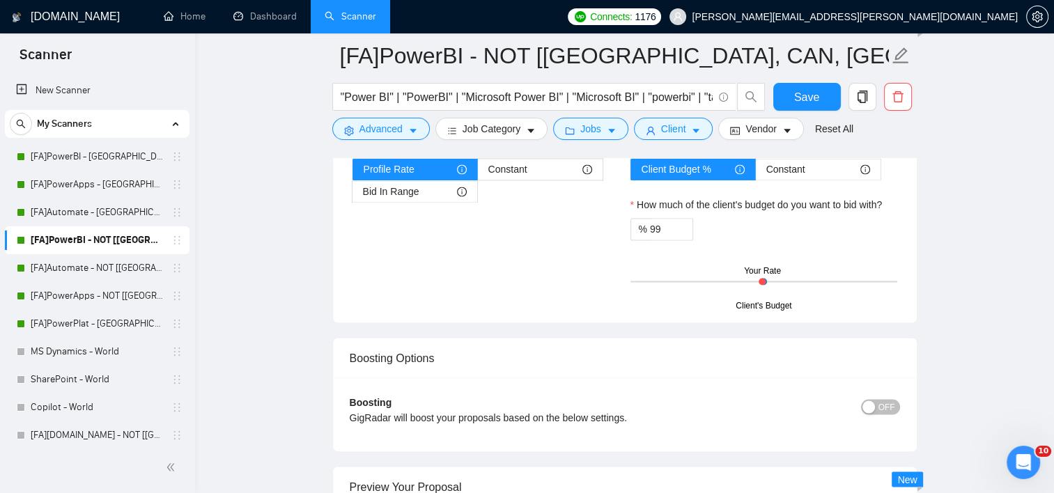
scroll to position [2453, 0]
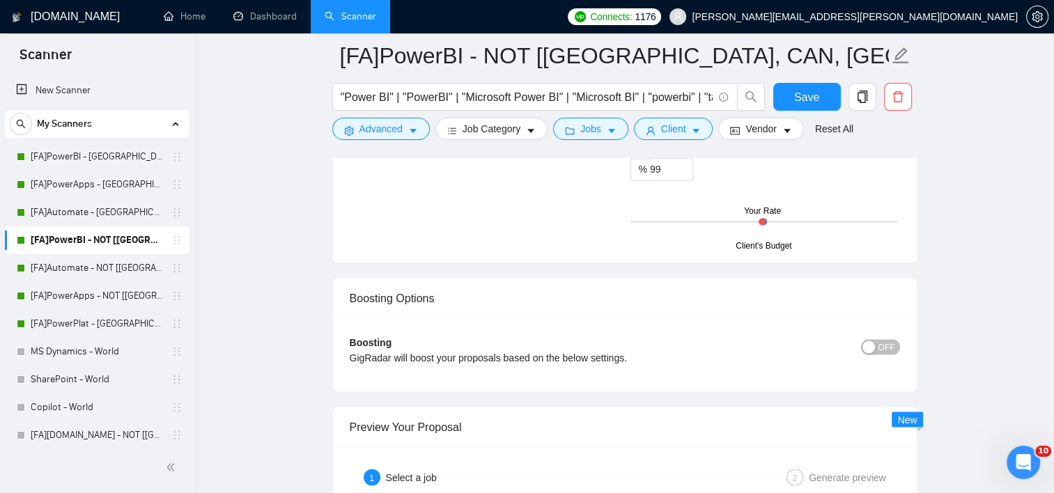
drag, startPoint x: 79, startPoint y: 281, endPoint x: 242, endPoint y: 256, distance: 164.2
click at [79, 281] on link "[FA]Automate - NOT [[GEOGRAPHIC_DATA], [GEOGRAPHIC_DATA], [GEOGRAPHIC_DATA]]" at bounding box center [97, 268] width 132 height 28
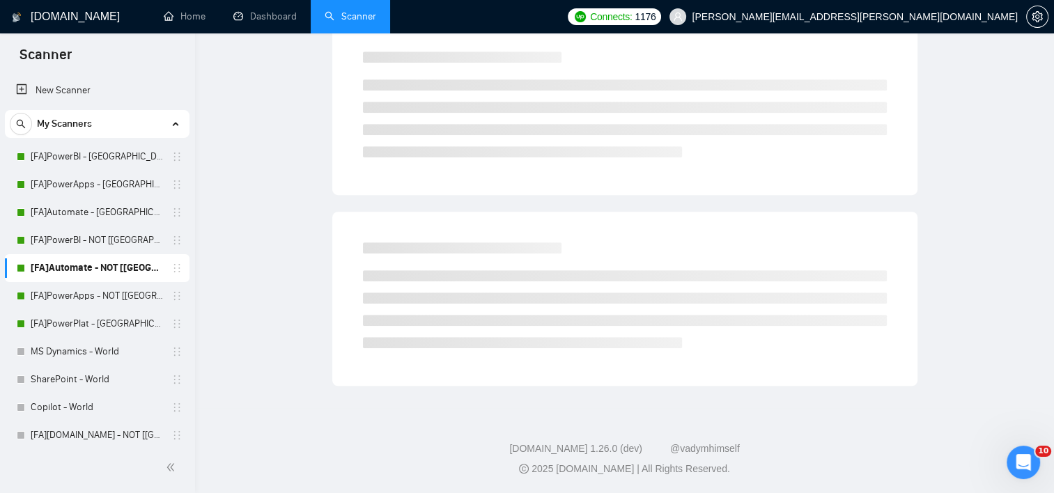
scroll to position [15, 0]
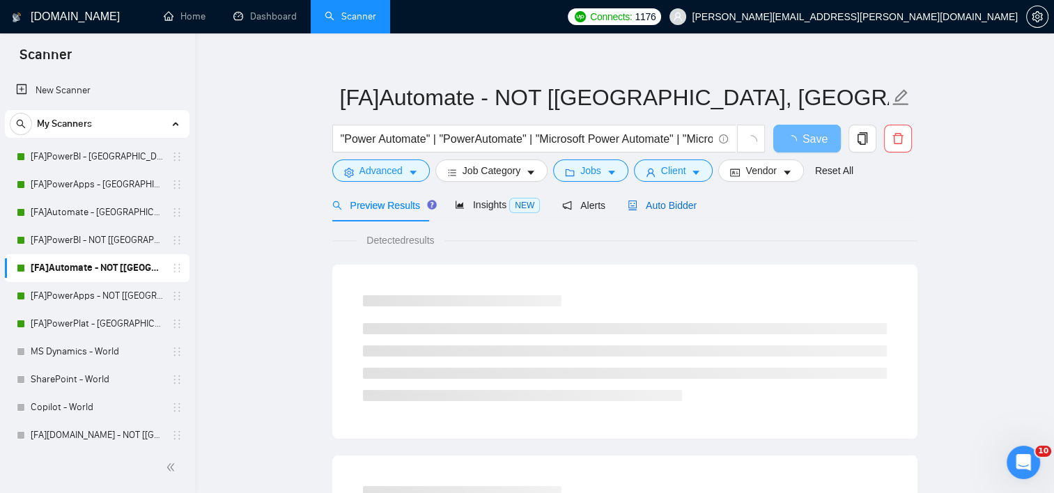
click at [682, 209] on span "Auto Bidder" at bounding box center [661, 205] width 69 height 11
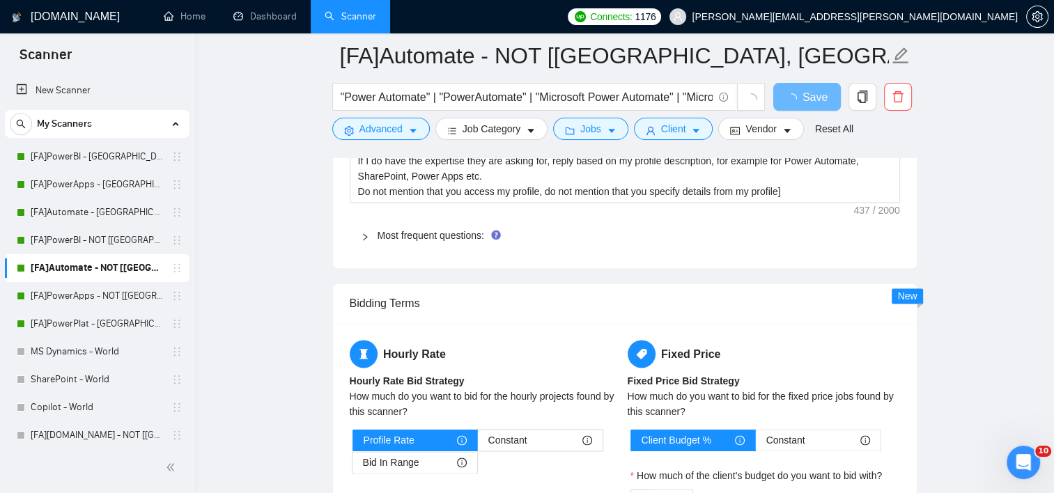
scroll to position [2313, 0]
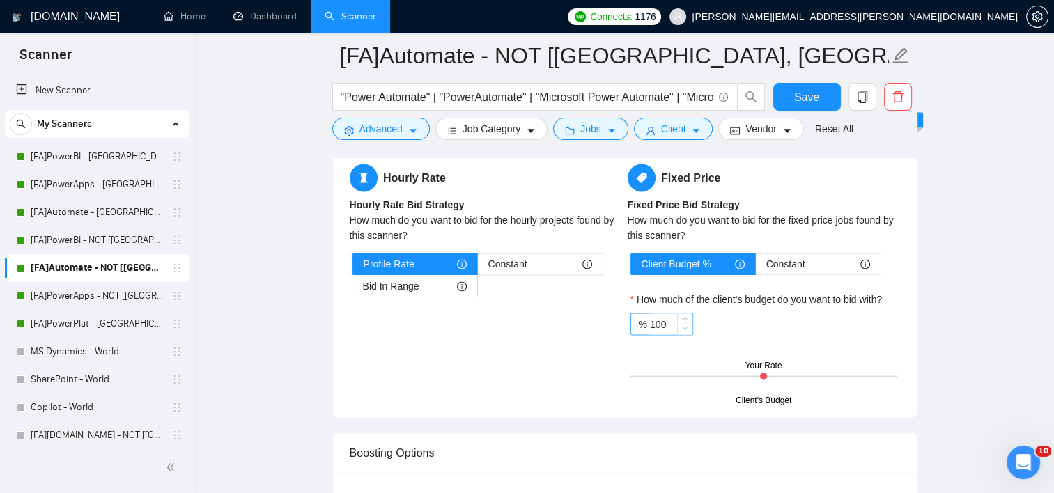
type input "99"
click at [682, 329] on span "down" at bounding box center [685, 328] width 8 height 8
click at [816, 103] on span "Save" at bounding box center [806, 96] width 25 height 17
click at [55, 295] on link "[FA]PowerApps - NOT [[GEOGRAPHIC_DATA], CAN, [GEOGRAPHIC_DATA]]" at bounding box center [97, 296] width 132 height 28
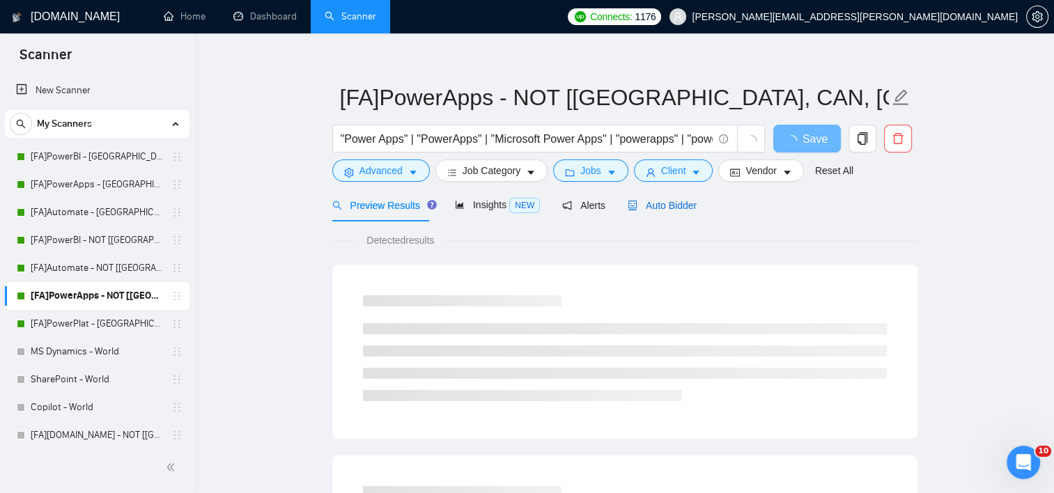
click at [678, 203] on span "Auto Bidder" at bounding box center [661, 205] width 69 height 11
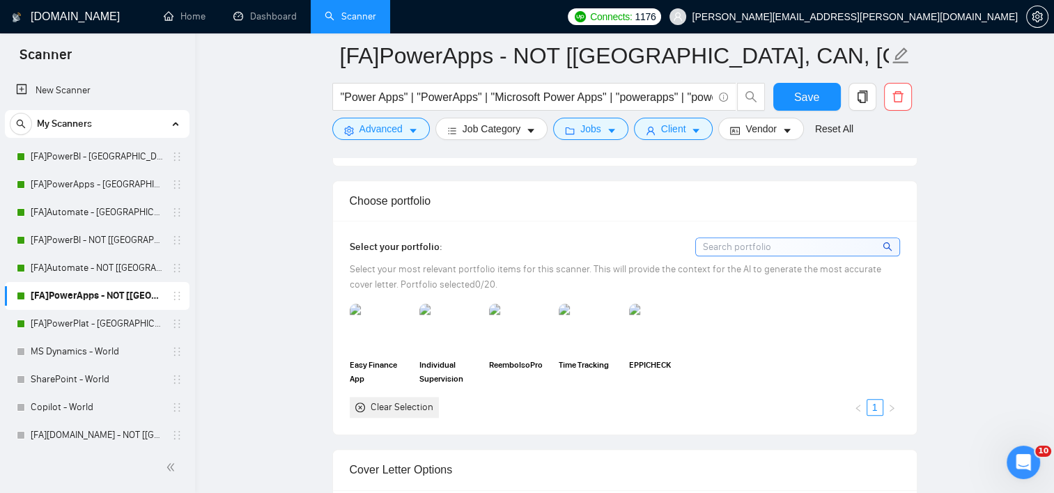
scroll to position [1269, 0]
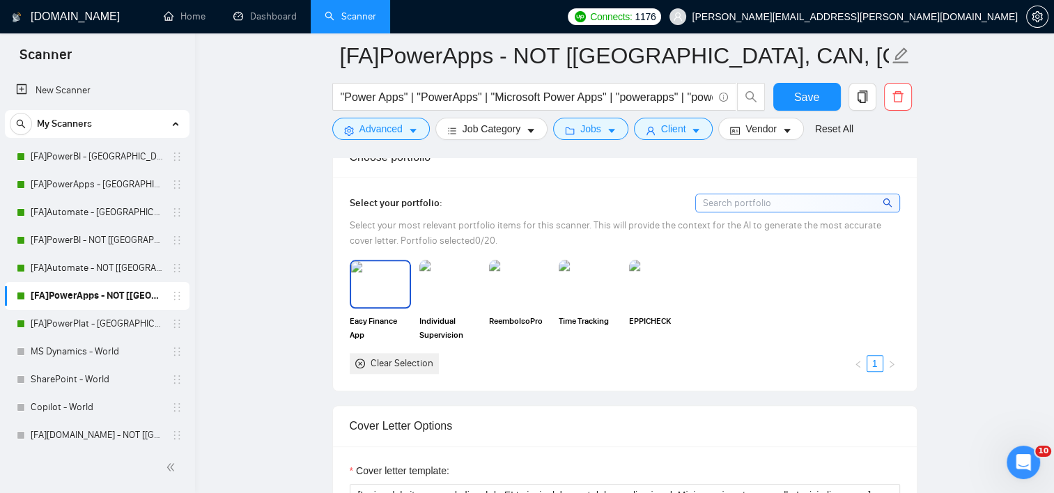
click at [357, 295] on img at bounding box center [380, 284] width 58 height 46
click at [604, 293] on img at bounding box center [588, 284] width 61 height 49
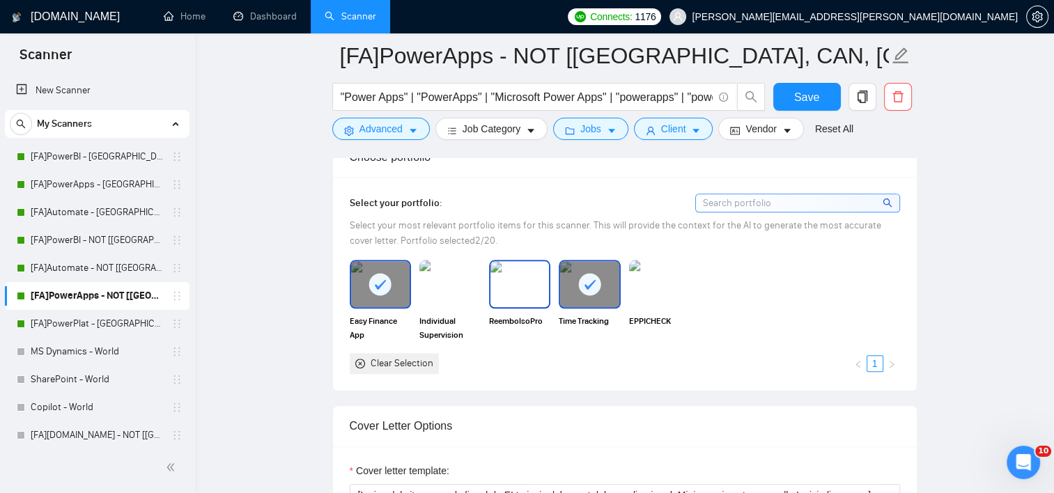
click at [524, 288] on img at bounding box center [519, 284] width 58 height 46
click at [431, 288] on img at bounding box center [450, 284] width 58 height 46
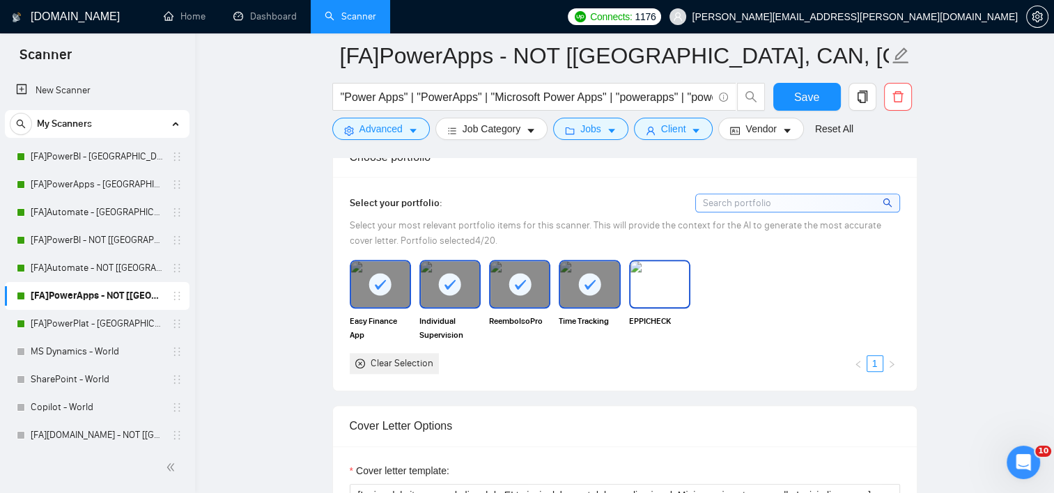
click at [655, 284] on img at bounding box center [659, 284] width 58 height 46
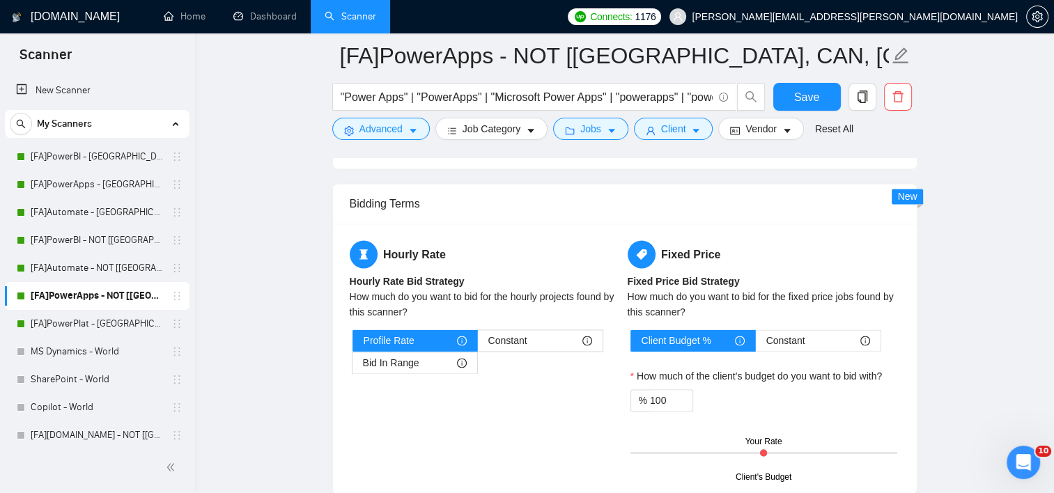
scroll to position [2174, 0]
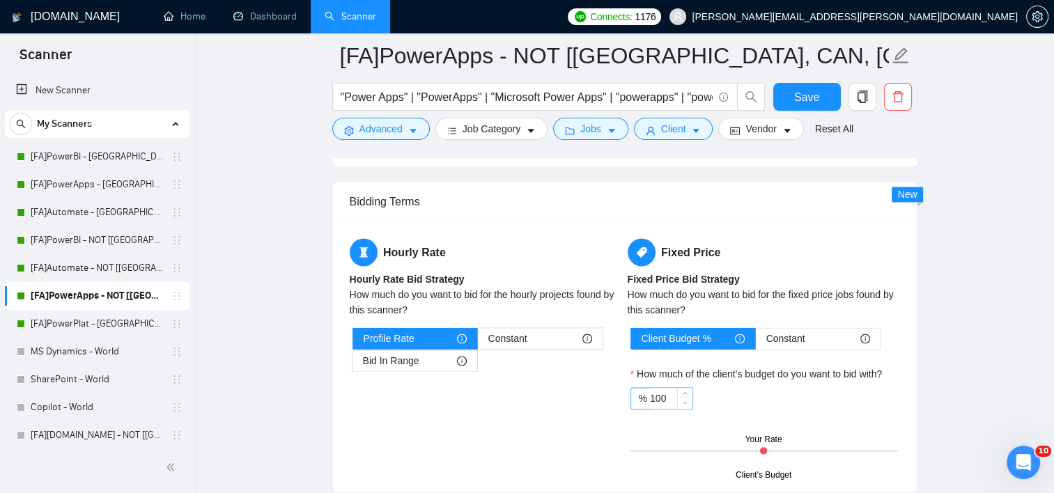
type input "99"
click at [682, 401] on icon "down" at bounding box center [684, 402] width 5 height 5
click at [811, 103] on span "Save" at bounding box center [806, 96] width 25 height 17
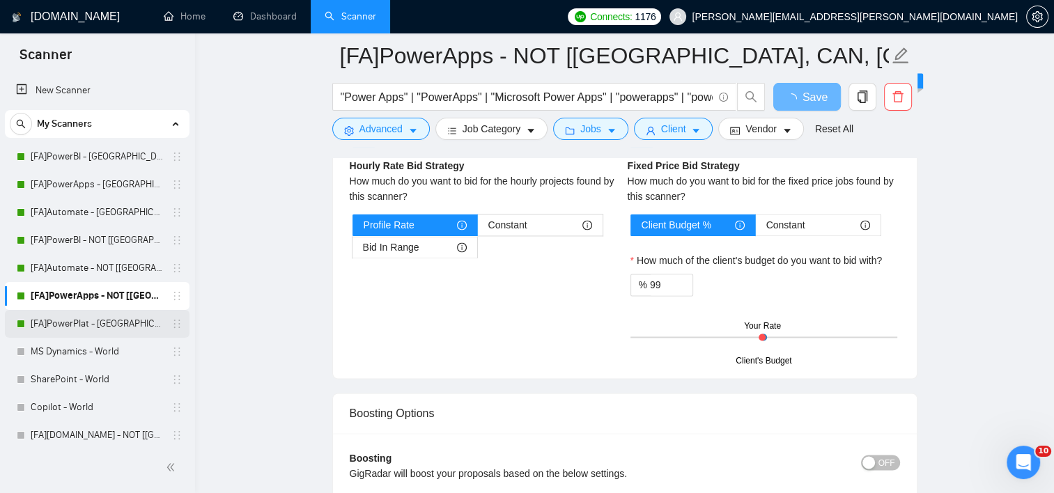
click at [107, 322] on link "[FA]PowerPlat - [GEOGRAPHIC_DATA], [GEOGRAPHIC_DATA], [GEOGRAPHIC_DATA]" at bounding box center [97, 324] width 132 height 28
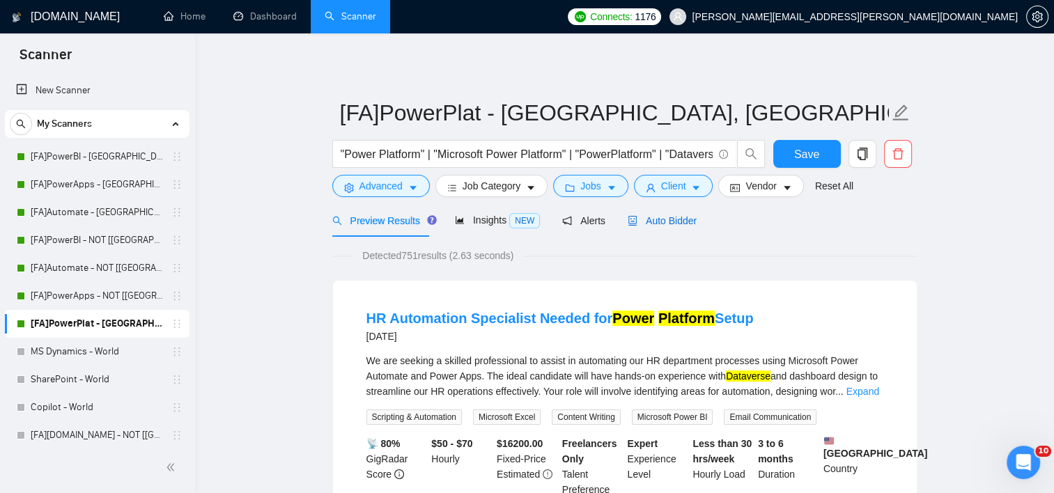
click at [682, 220] on span "Auto Bidder" at bounding box center [661, 220] width 69 height 11
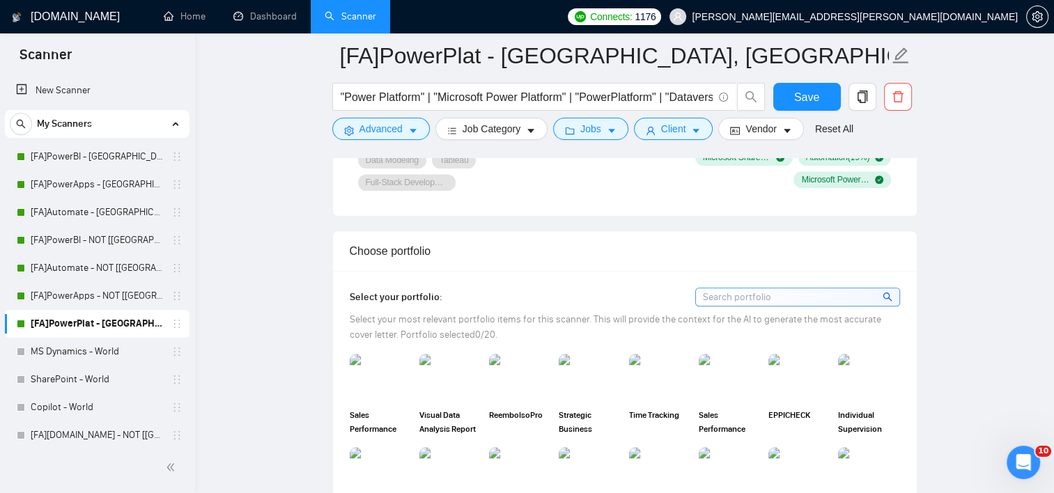
scroll to position [1253, 0]
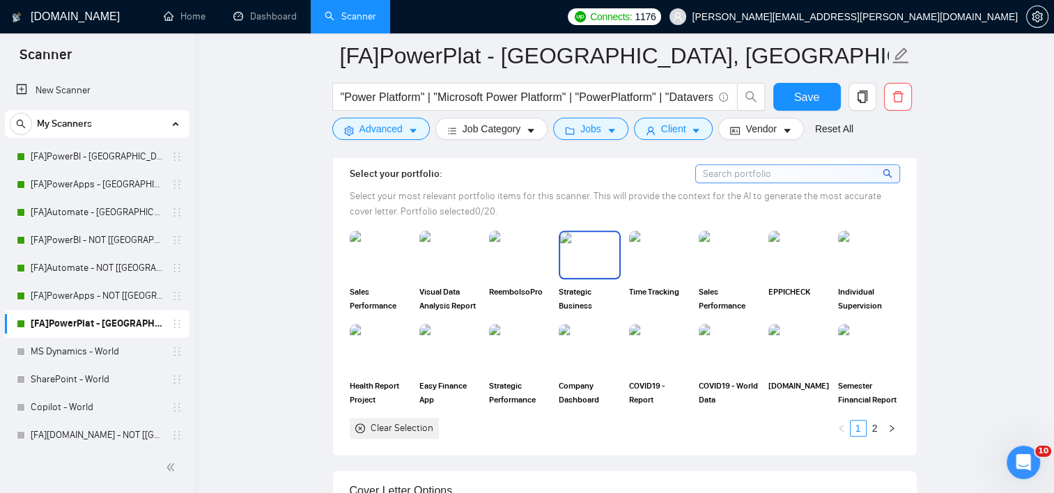
click at [523, 262] on img at bounding box center [519, 254] width 61 height 49
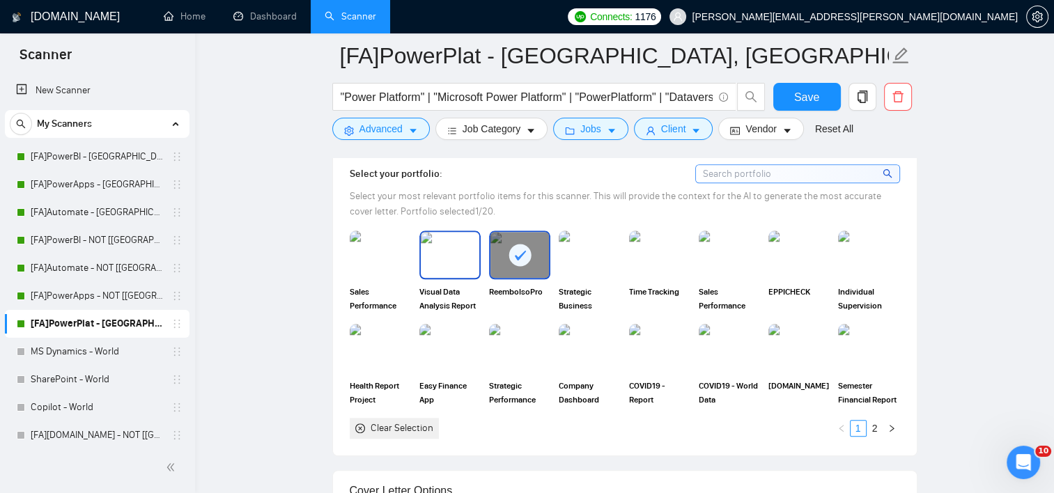
click at [454, 265] on img at bounding box center [450, 255] width 58 height 46
click at [370, 265] on img at bounding box center [380, 255] width 58 height 46
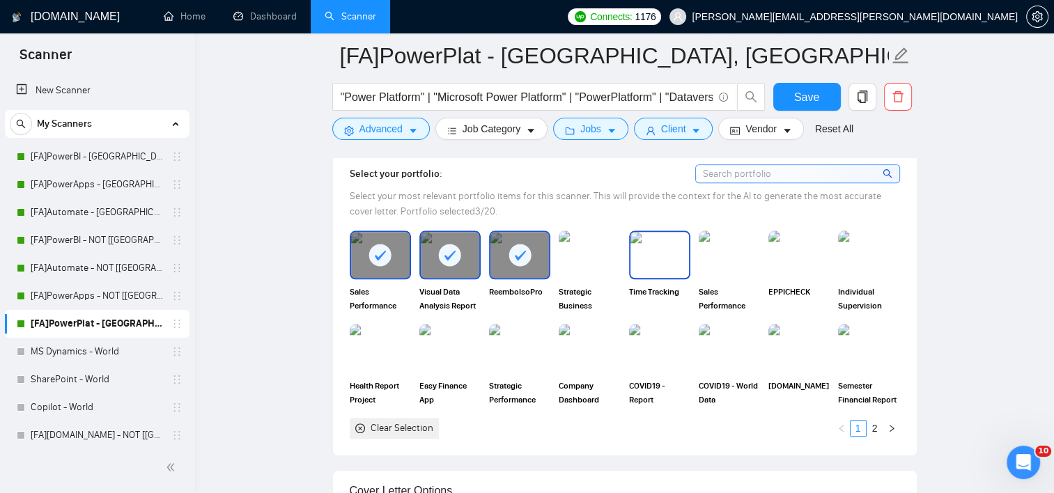
click at [664, 264] on img at bounding box center [659, 255] width 58 height 46
click at [811, 267] on img at bounding box center [798, 255] width 58 height 46
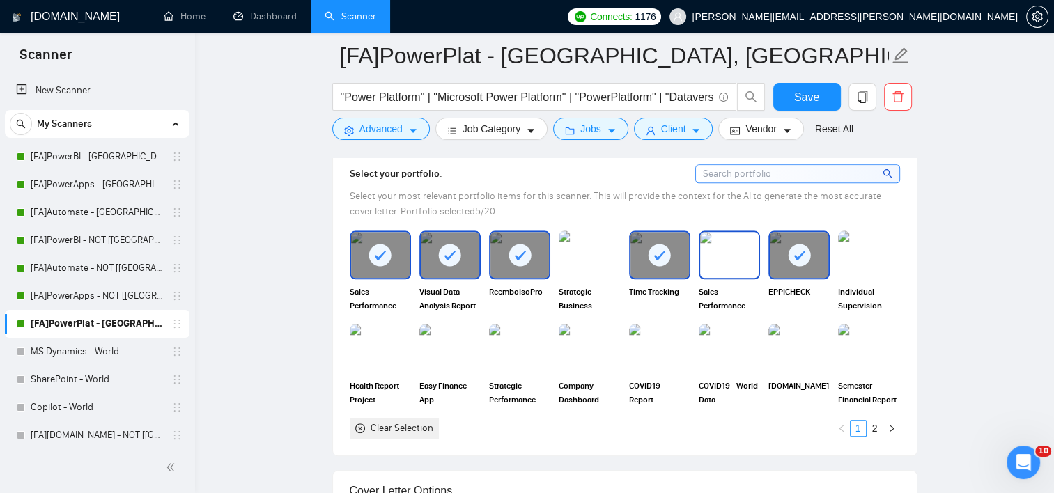
click at [730, 260] on img at bounding box center [729, 255] width 58 height 46
click at [529, 350] on img at bounding box center [519, 348] width 58 height 46
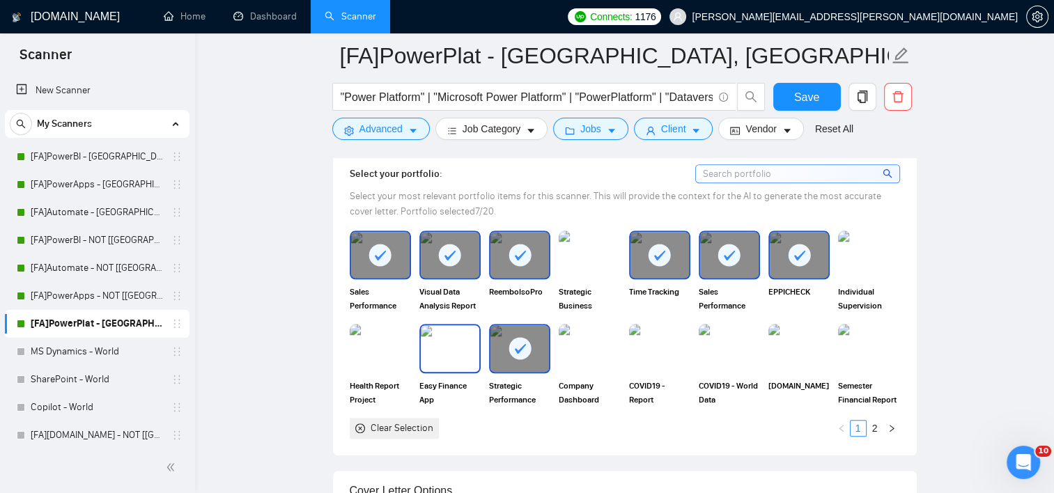
click at [438, 354] on img at bounding box center [450, 348] width 58 height 46
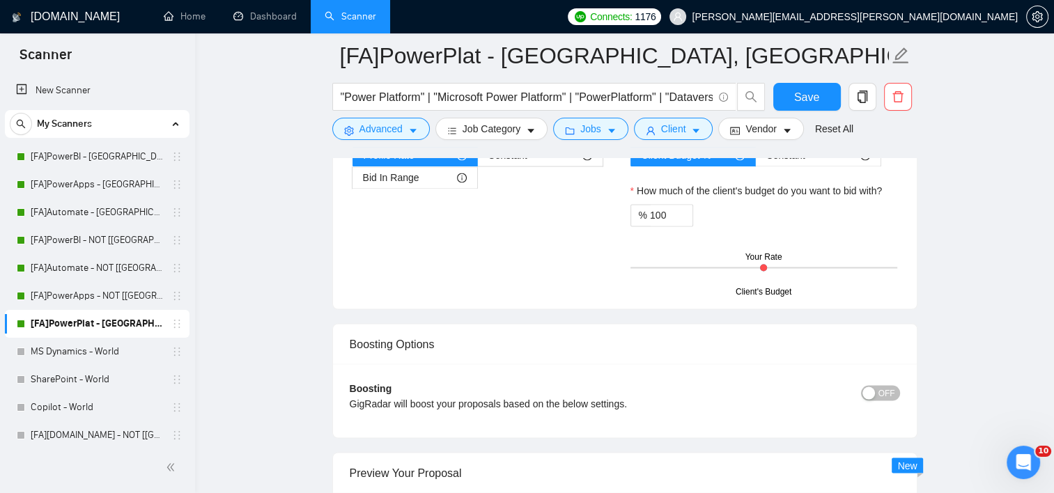
scroll to position [2437, 0]
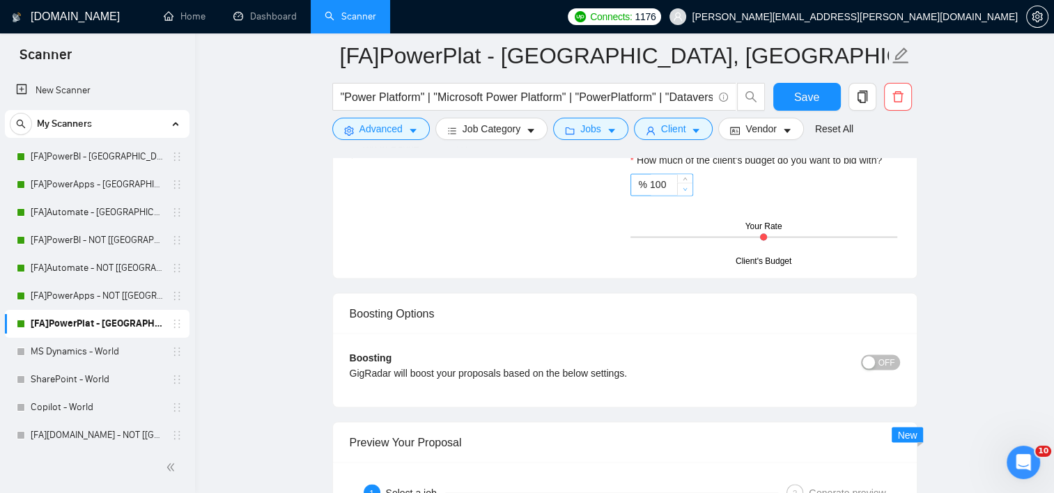
type input "99"
click at [688, 185] on span "down" at bounding box center [685, 189] width 8 height 8
click at [799, 91] on span "Save" at bounding box center [806, 96] width 25 height 17
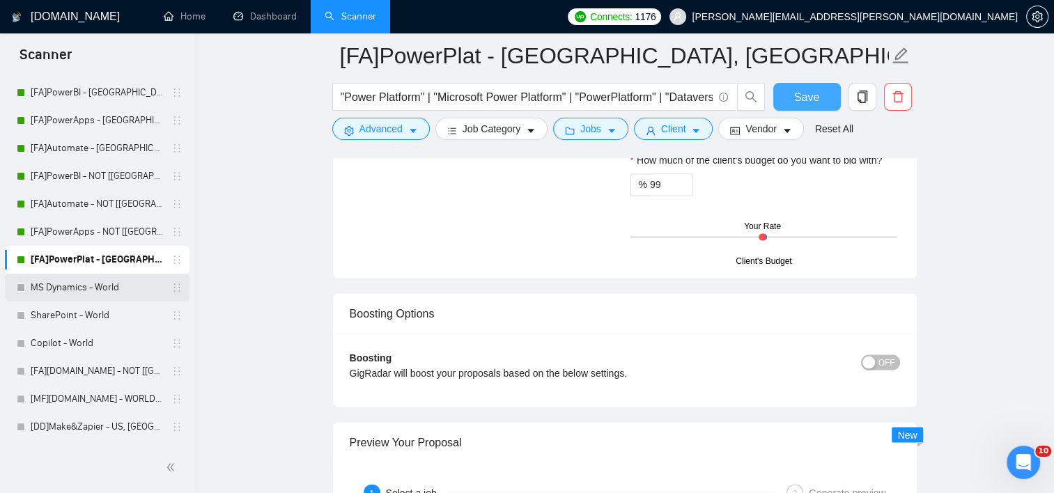
scroll to position [139, 0]
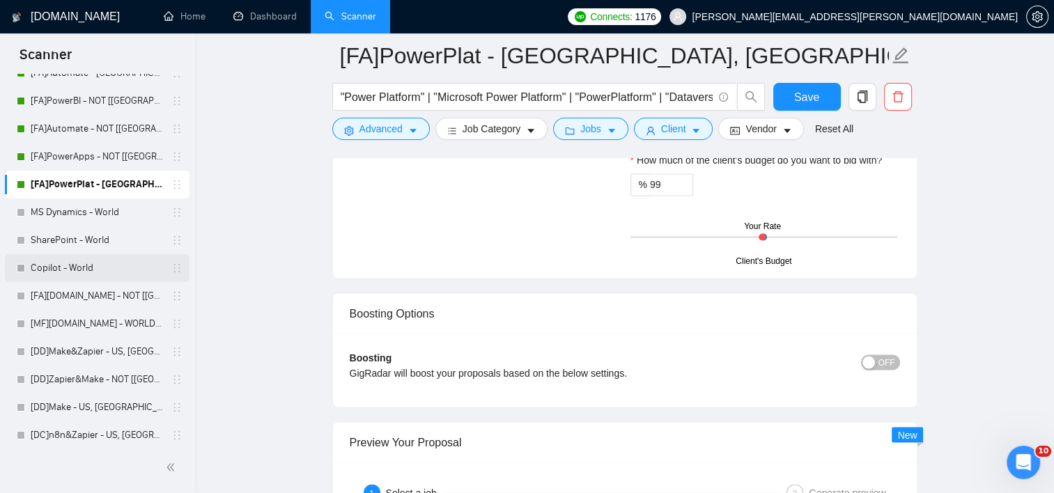
drag, startPoint x: 97, startPoint y: 267, endPoint x: 112, endPoint y: 273, distance: 15.6
click at [97, 267] on link "Copilot - World" at bounding box center [97, 268] width 132 height 28
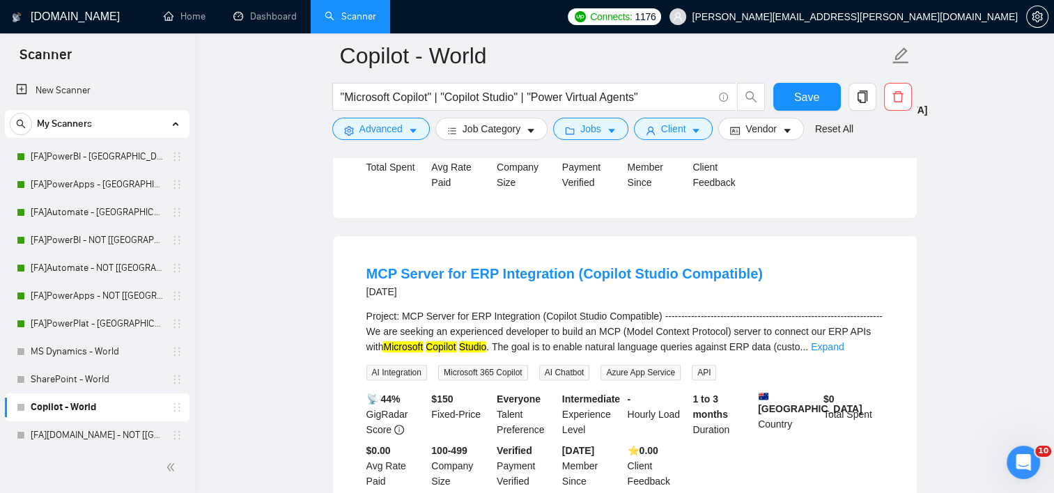
scroll to position [712, 0]
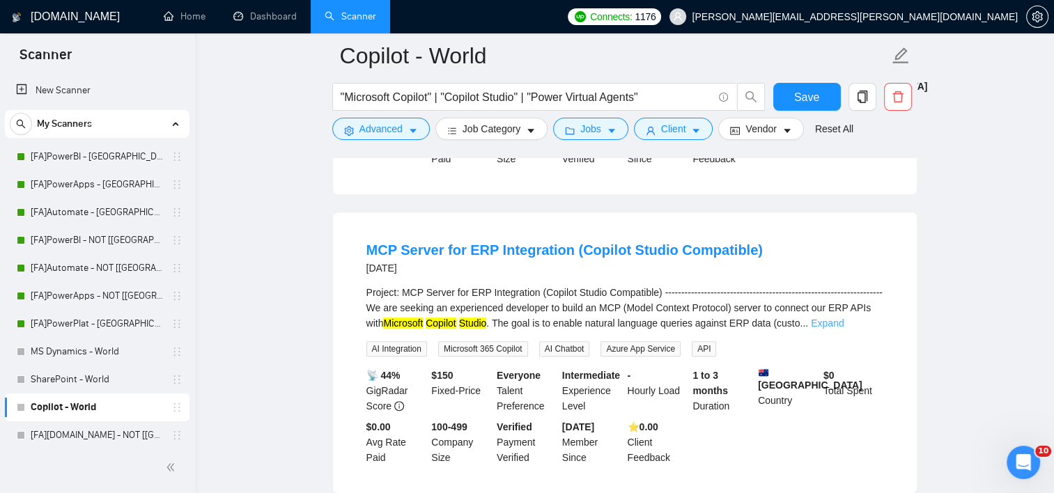
click at [843, 318] on link "Expand" at bounding box center [827, 323] width 33 height 11
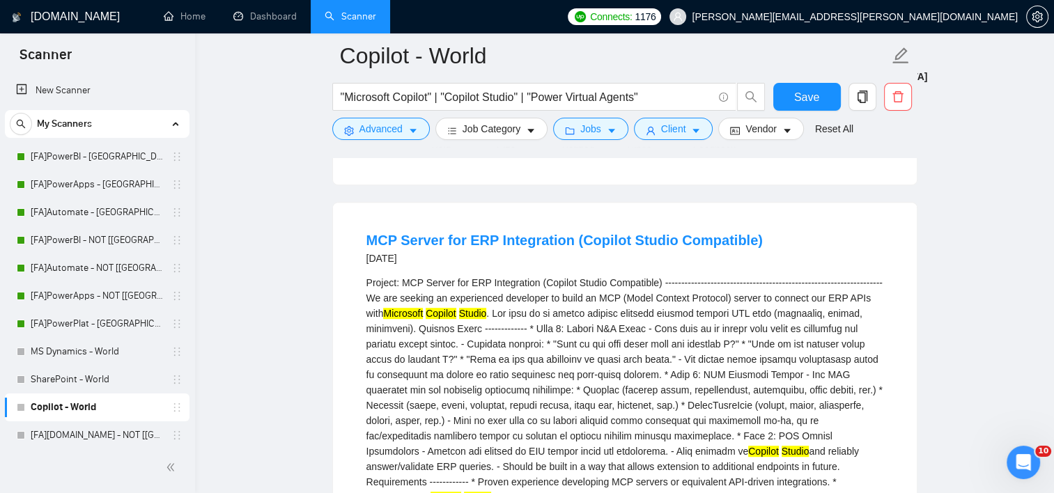
scroll to position [781, 0]
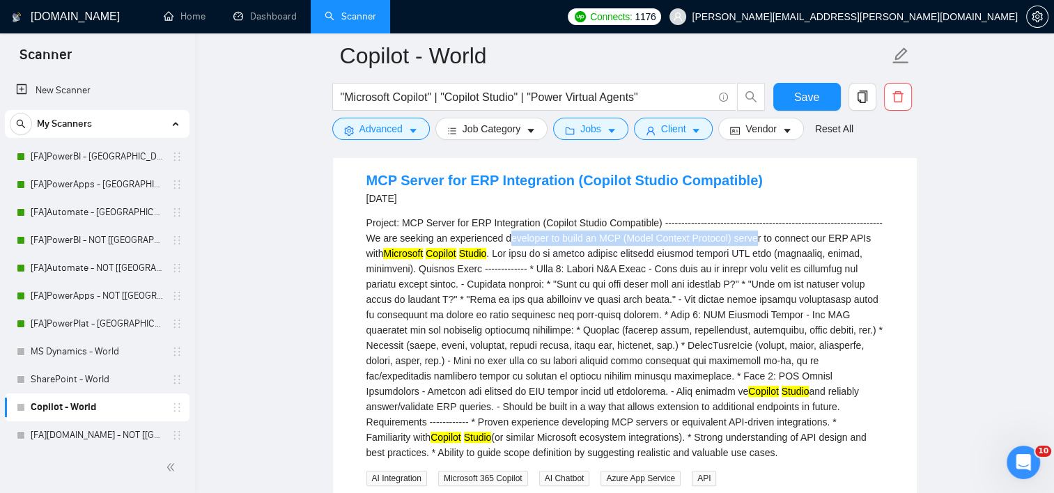
drag, startPoint x: 565, startPoint y: 224, endPoint x: 797, endPoint y: 226, distance: 231.9
click at [797, 226] on div "Project: MCP Server for ERP Integration (Copilot Studio Compatible) -----------…" at bounding box center [624, 337] width 517 height 245
click at [801, 230] on div "Project: MCP Server for ERP Integration (Copilot Studio Compatible) -----------…" at bounding box center [624, 337] width 517 height 245
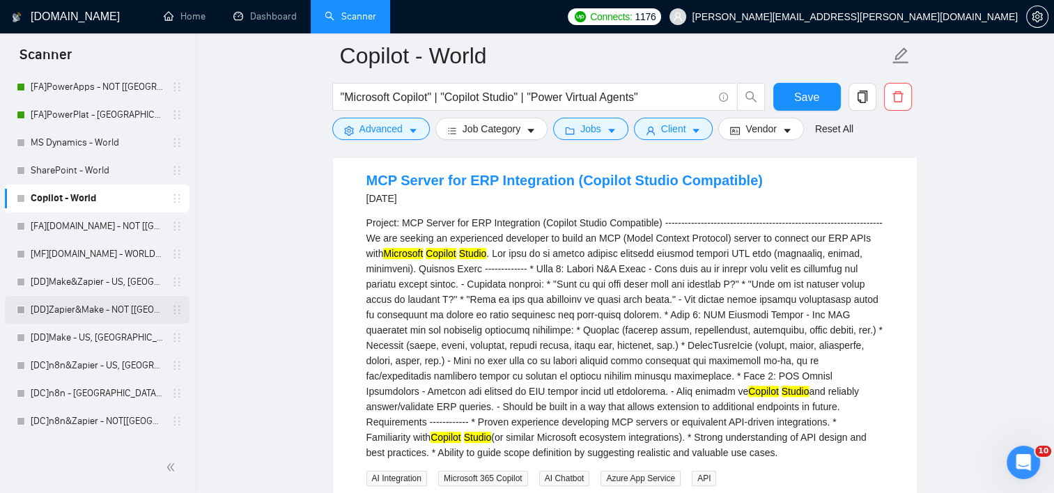
scroll to position [139, 0]
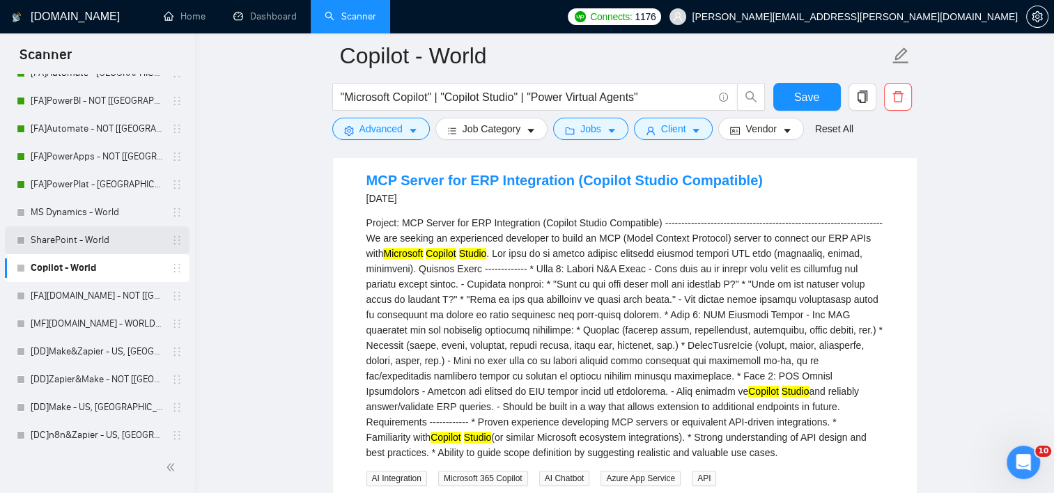
click at [79, 241] on link "SharePoint - World" at bounding box center [97, 240] width 132 height 28
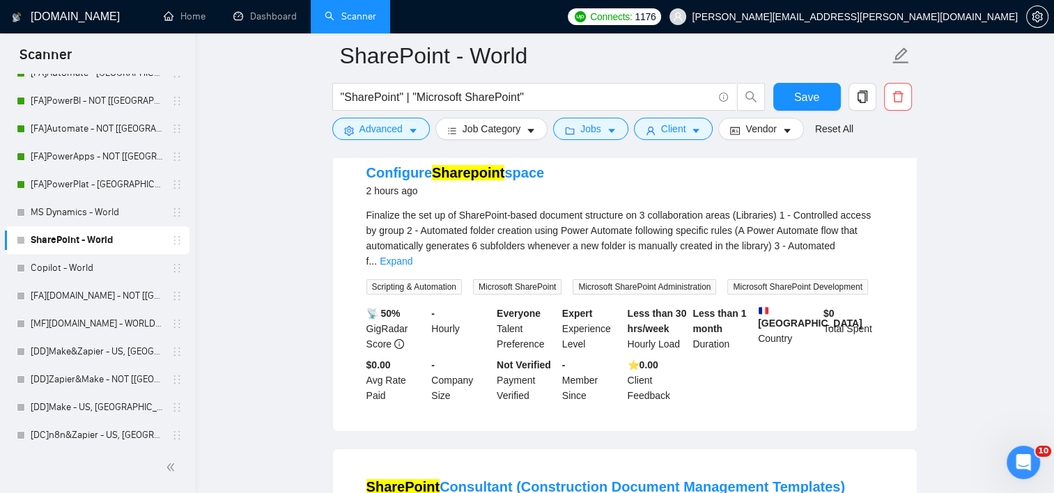
scroll to position [155, 0]
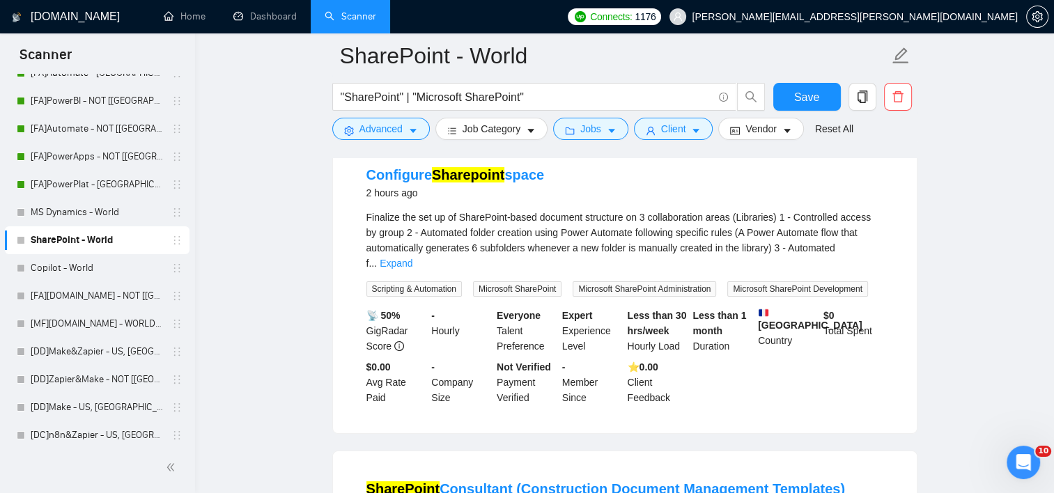
click at [412, 258] on link "Expand" at bounding box center [396, 263] width 33 height 11
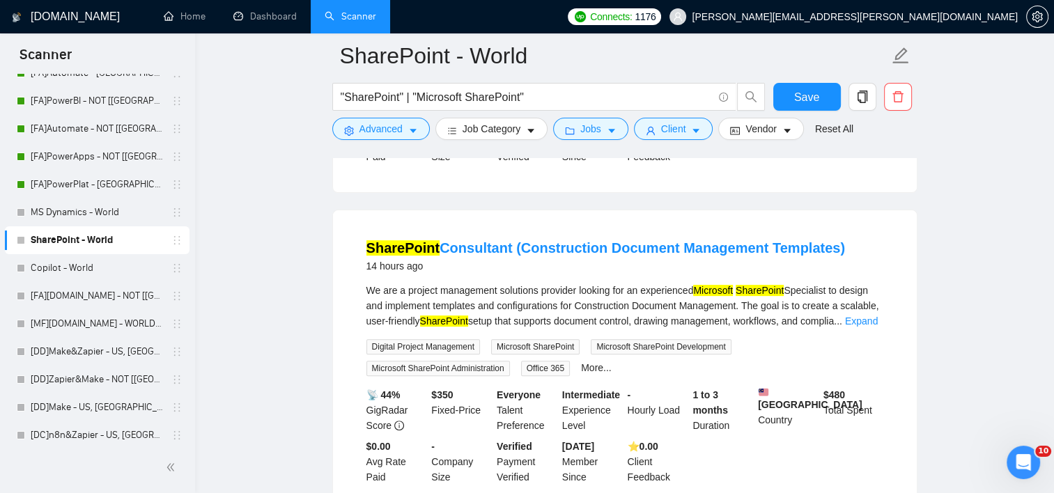
scroll to position [433, 0]
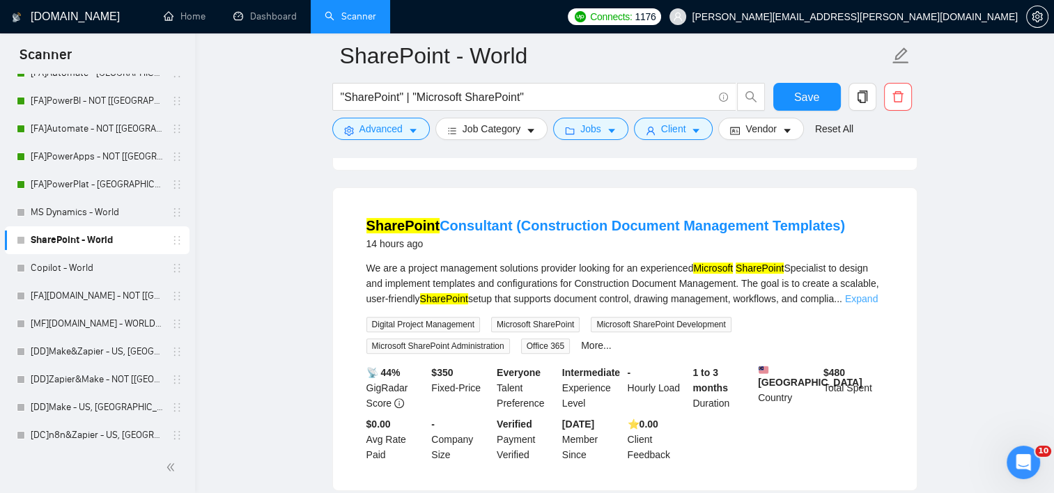
click at [868, 298] on link "Expand" at bounding box center [861, 298] width 33 height 11
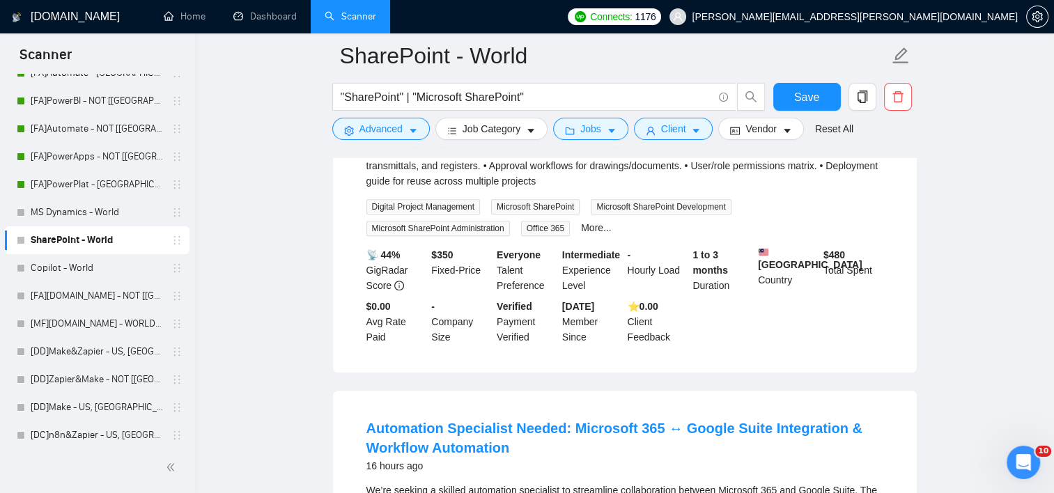
scroll to position [851, 0]
